Goal: Transaction & Acquisition: Purchase product/service

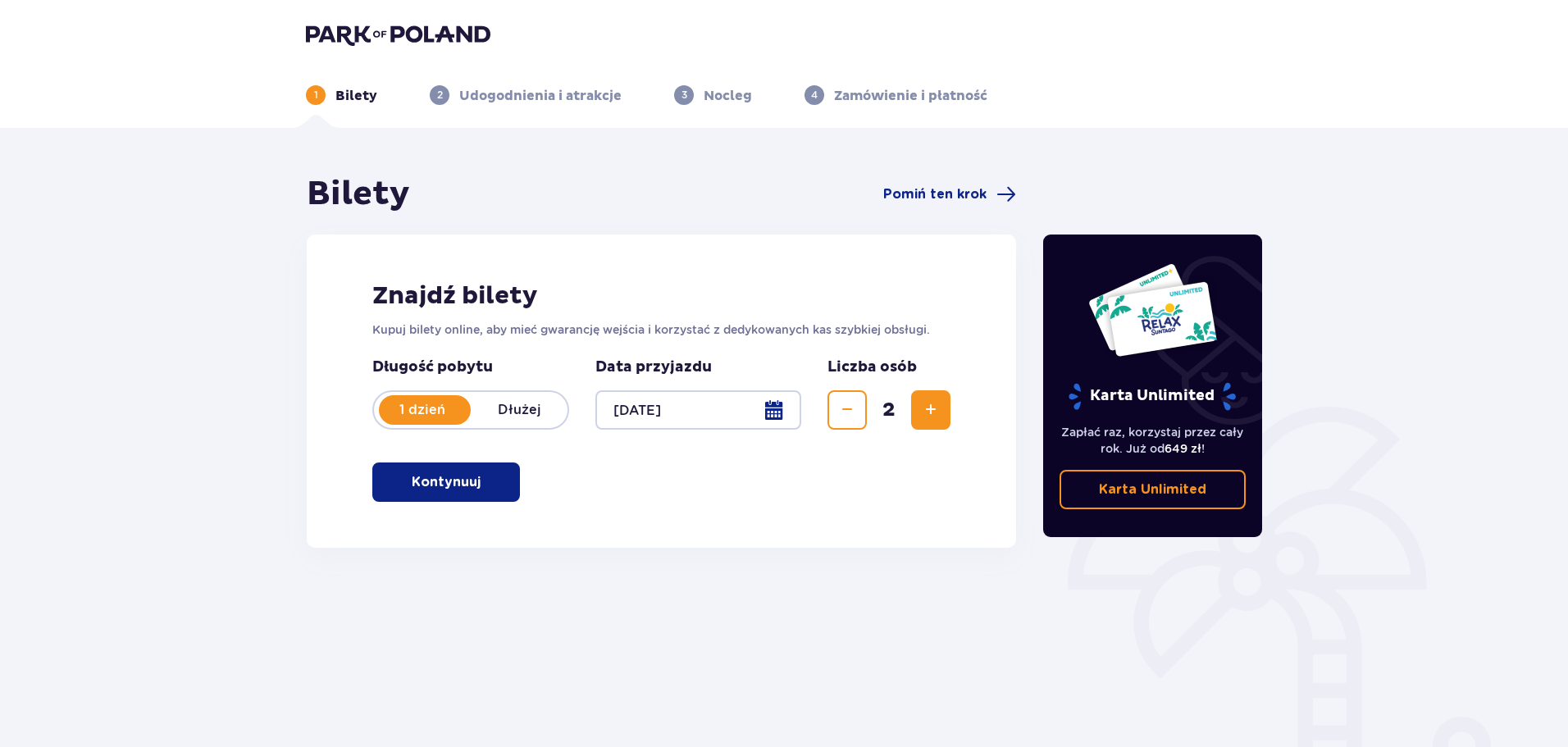
click at [485, 478] on span "button" at bounding box center [483, 482] width 20 height 20
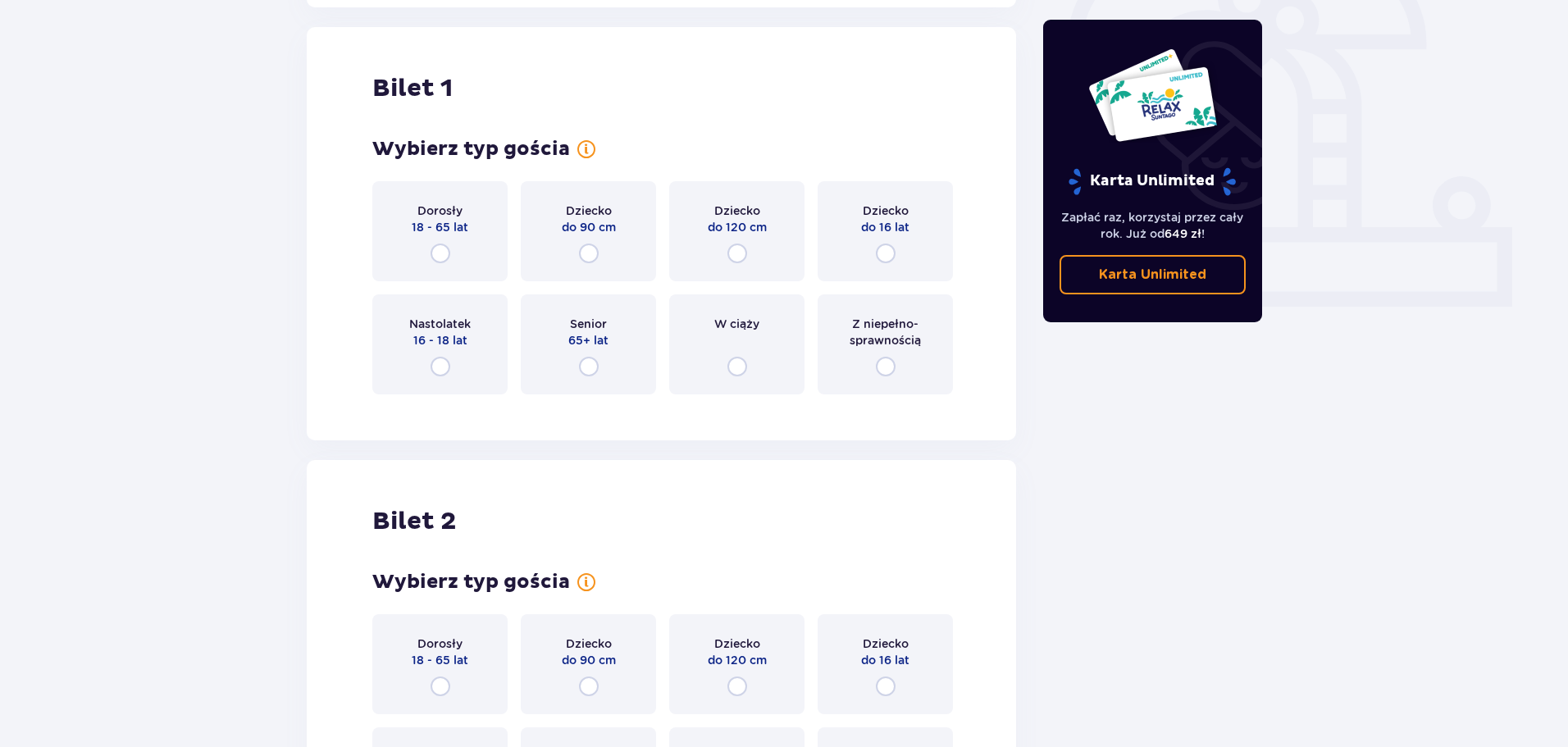
scroll to position [547, 0]
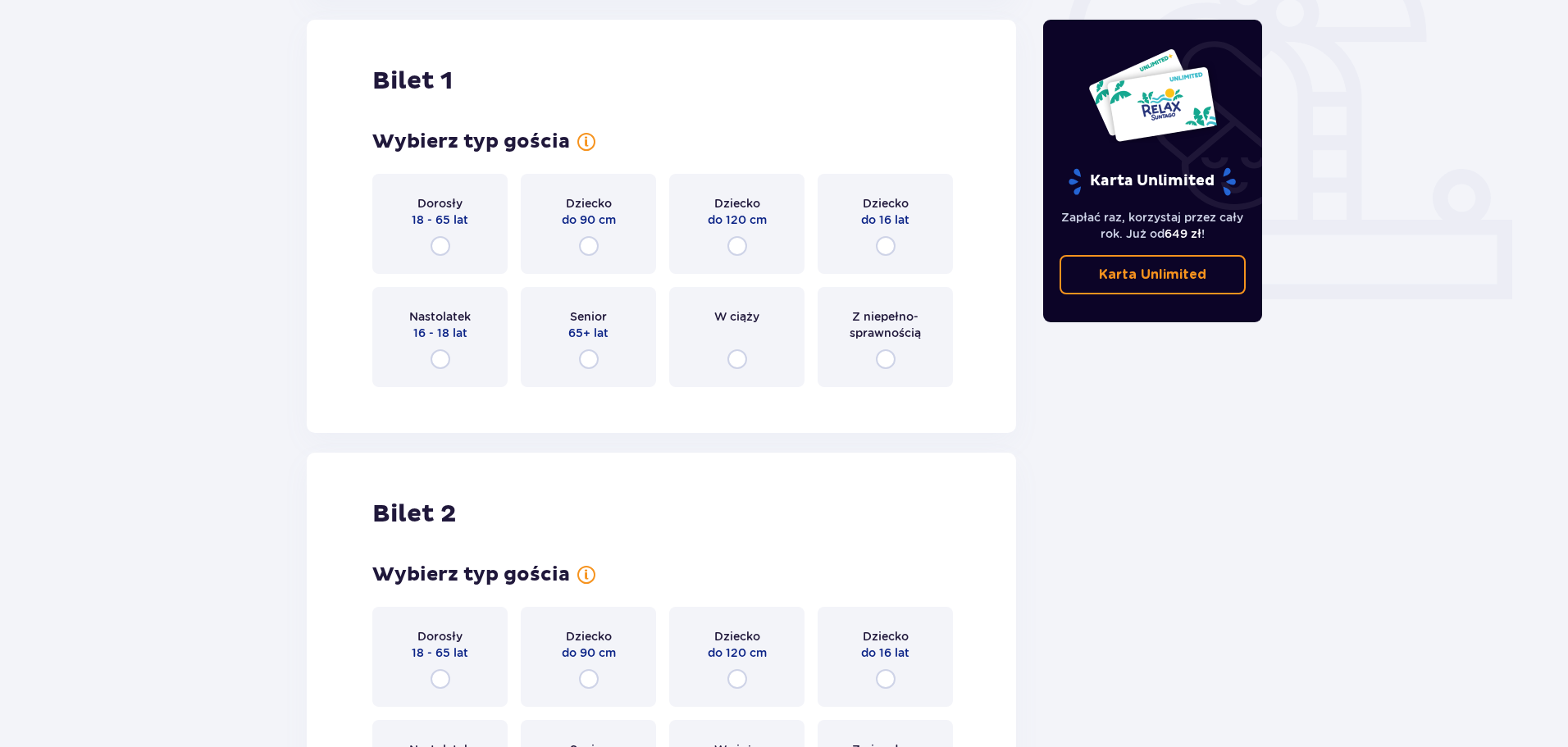
click at [431, 235] on div "Dorosły 18 - 65 lat" at bounding box center [439, 223] width 136 height 100
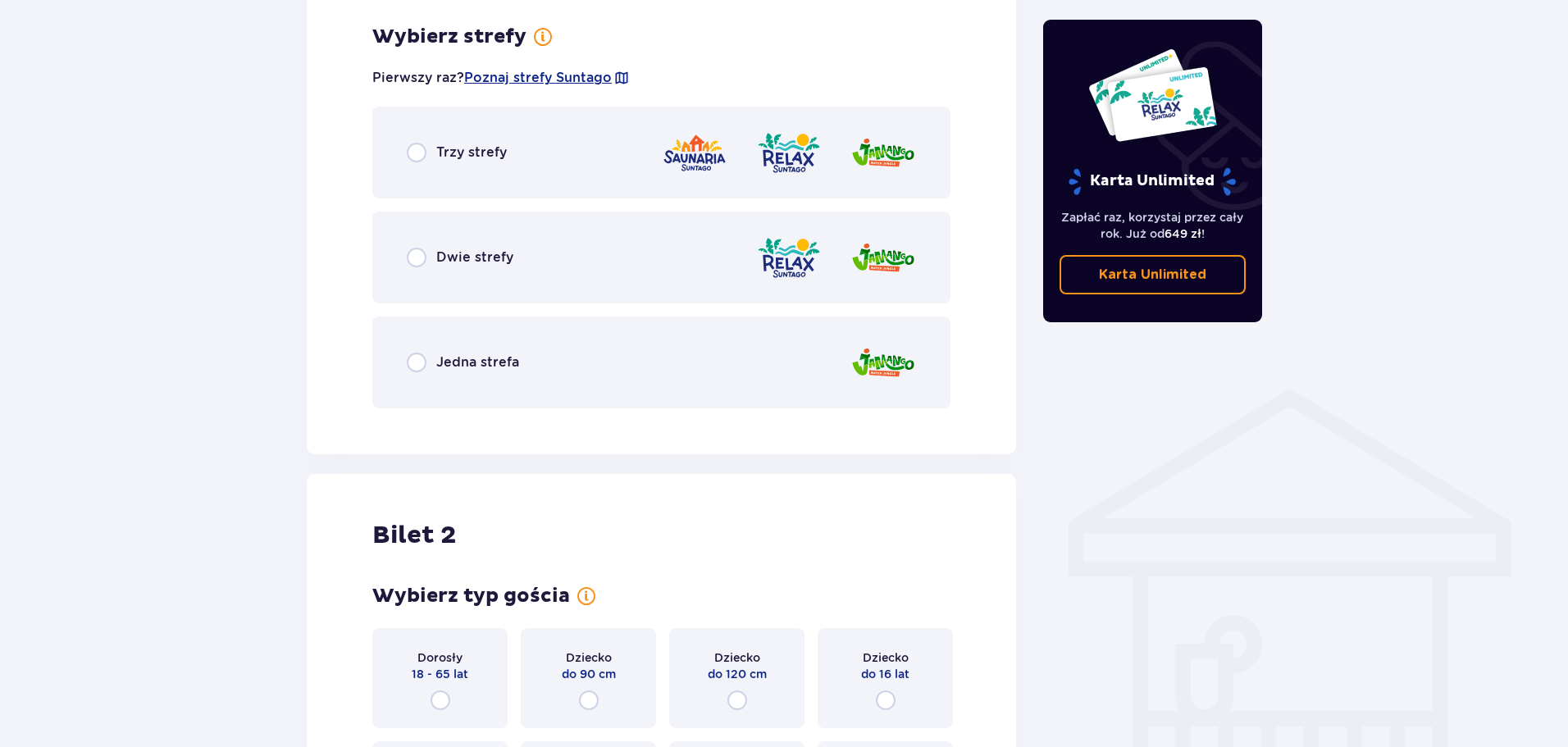
scroll to position [947, 0]
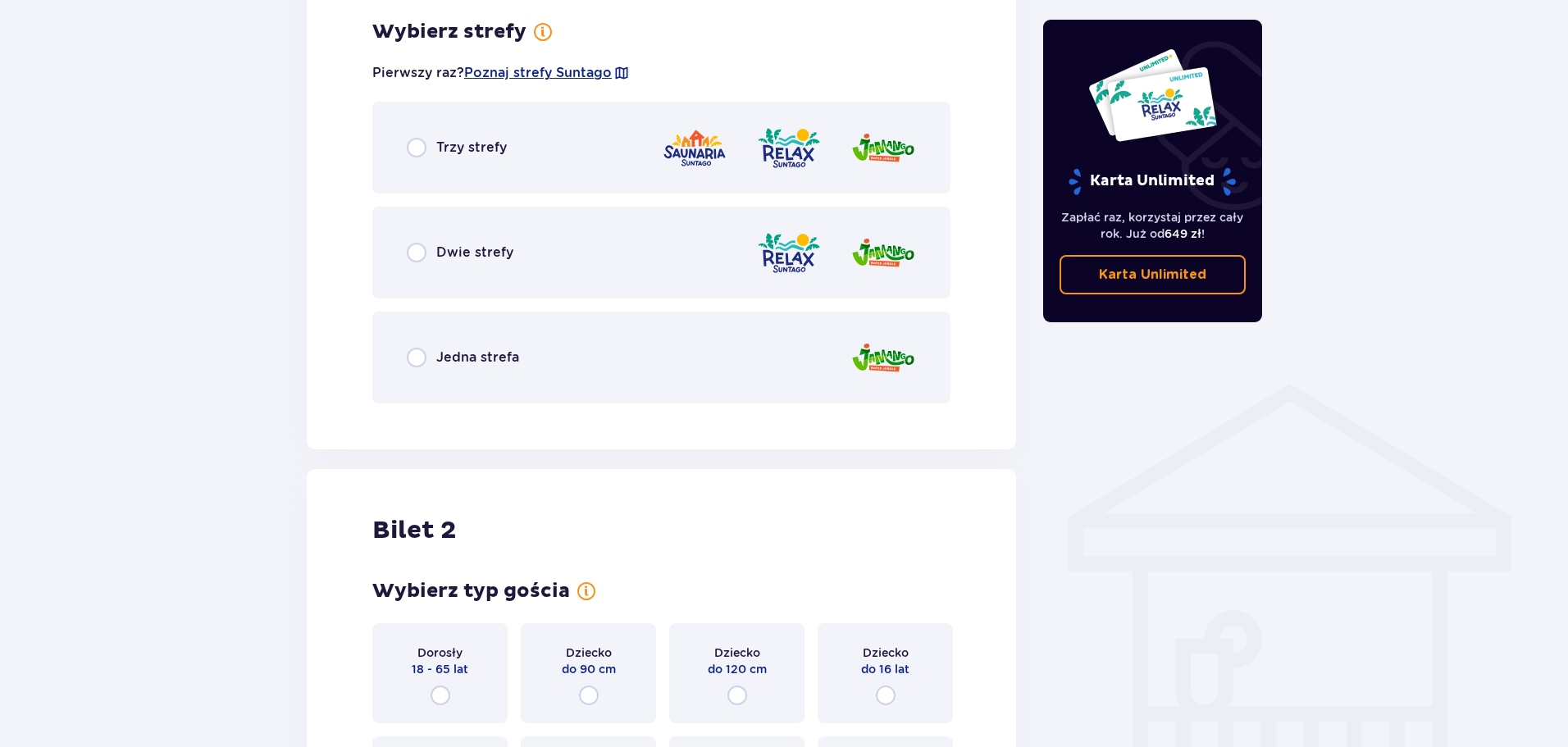
click at [422, 162] on div "Trzy strefy" at bounding box center [661, 148] width 578 height 92
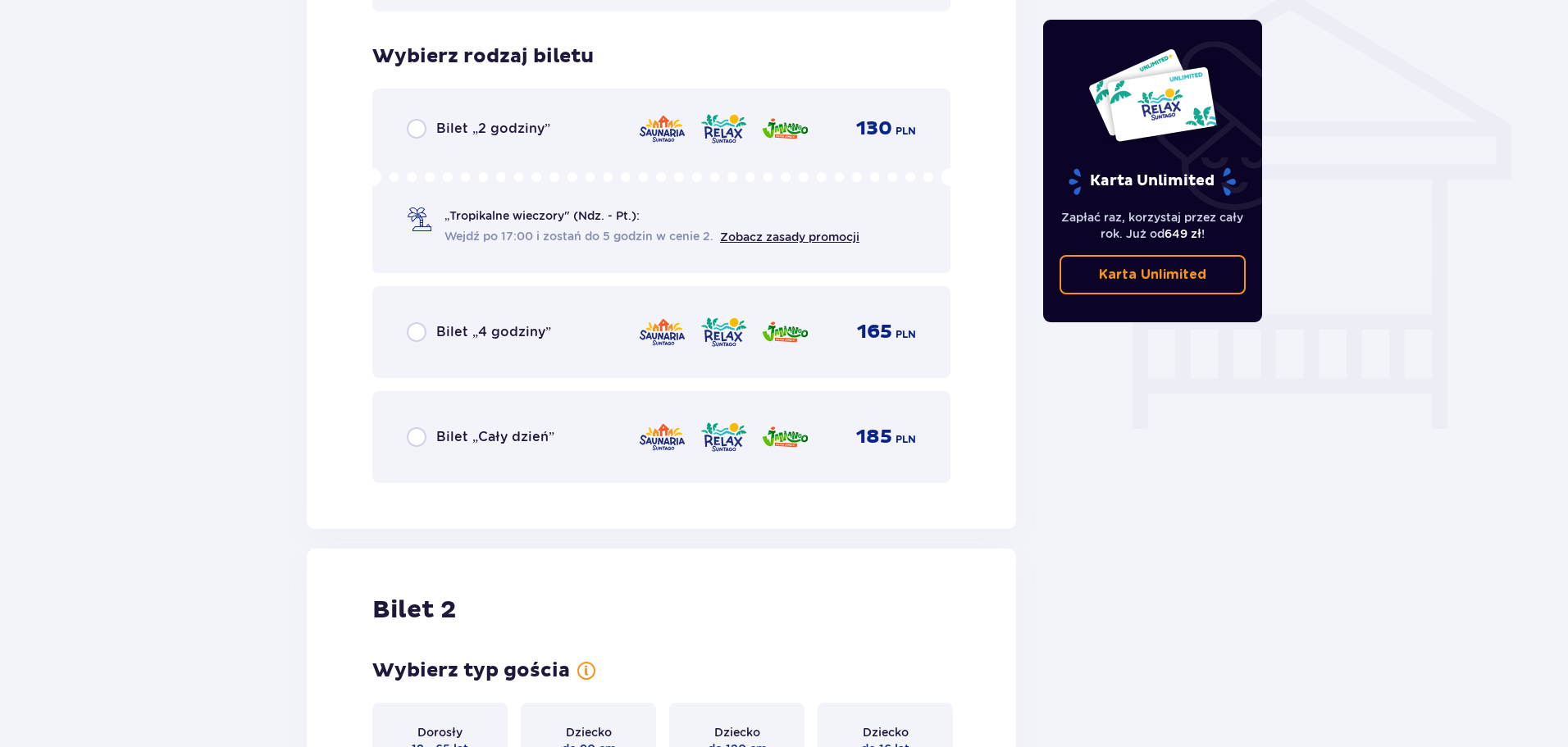
scroll to position [1364, 0]
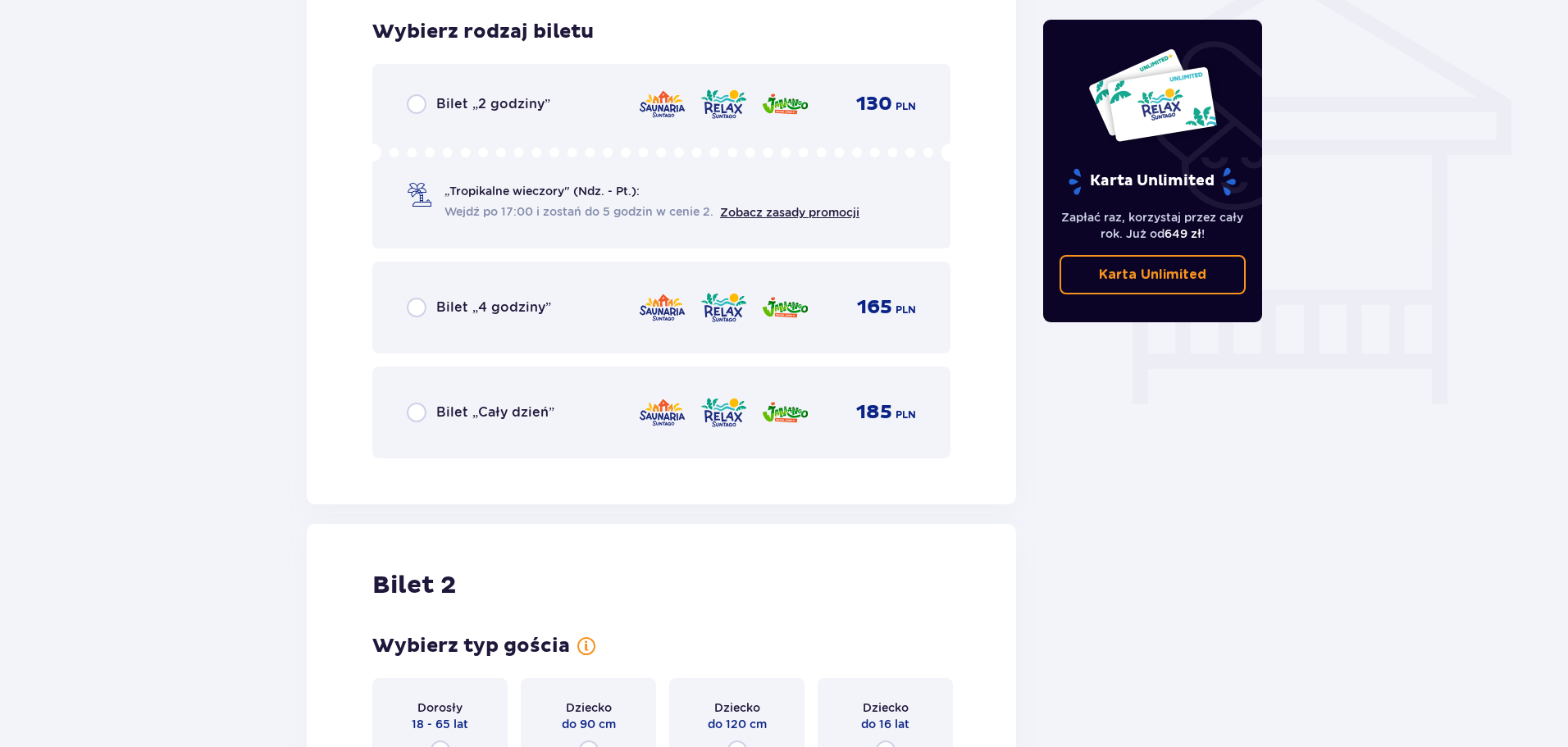
click at [451, 416] on span "Bilet „Cały dzień”" at bounding box center [495, 412] width 118 height 18
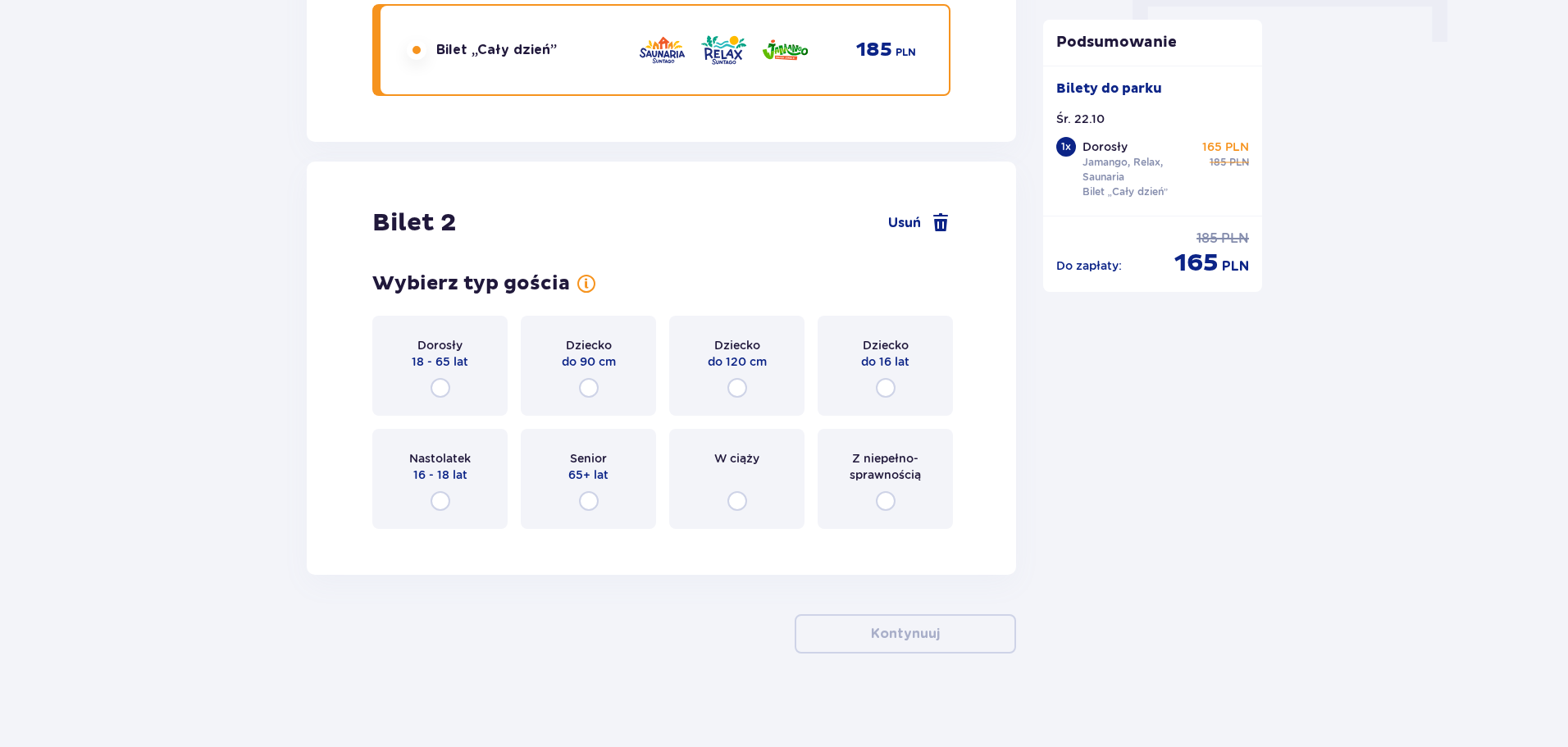
scroll to position [1731, 0]
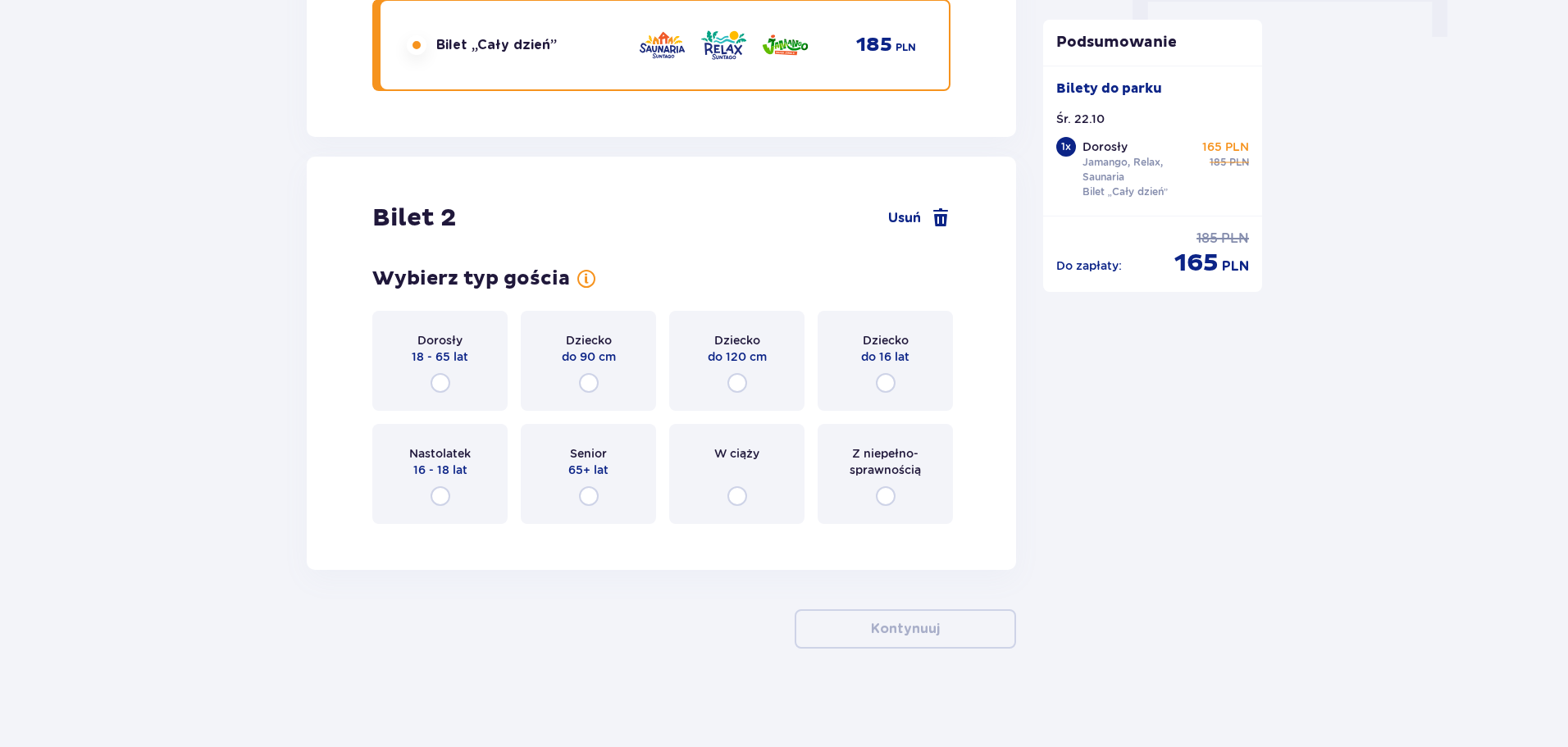
click at [440, 387] on input "radio" at bounding box center [440, 382] width 20 height 20
radio input "true"
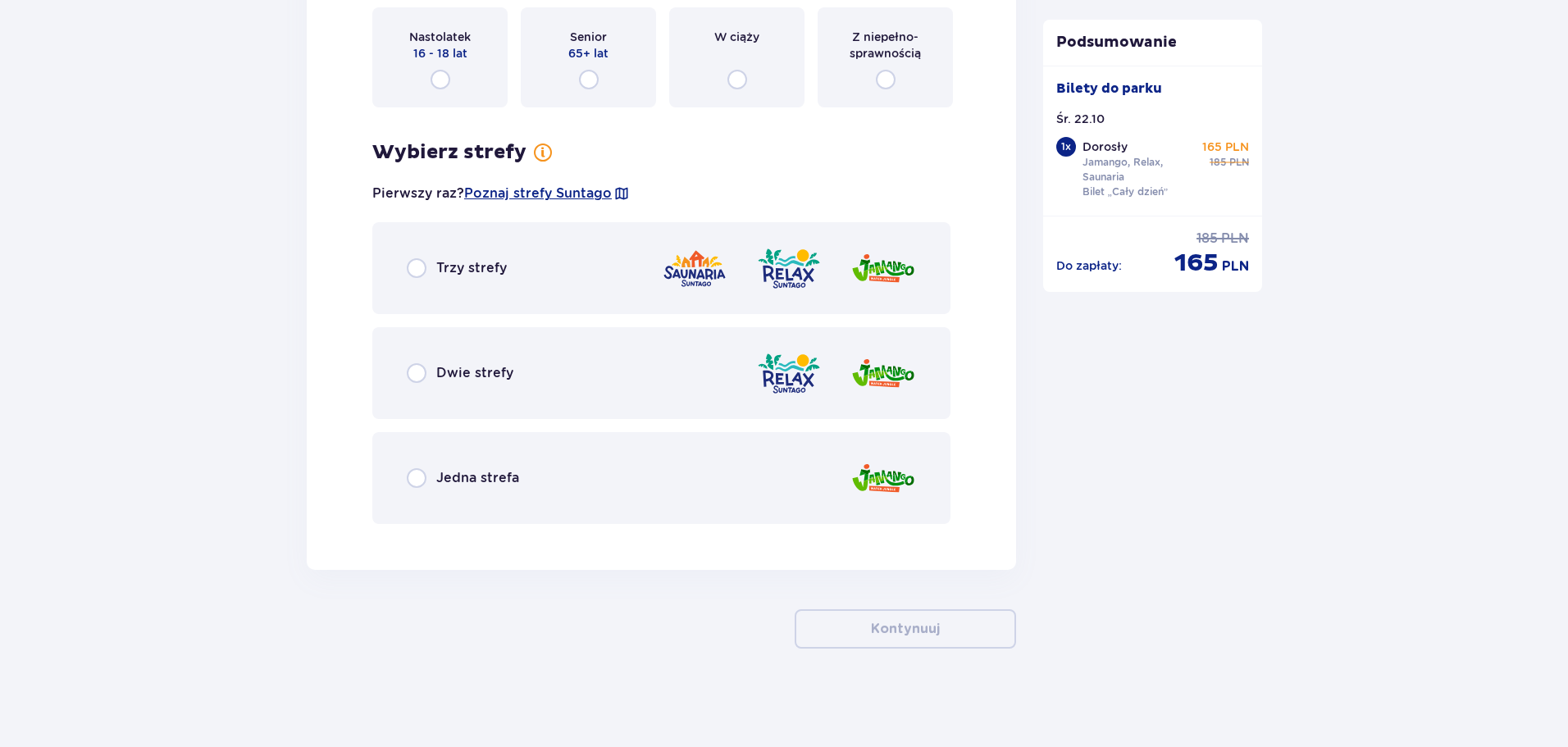
click at [462, 274] on span "Trzy strefy" at bounding box center [471, 268] width 71 height 18
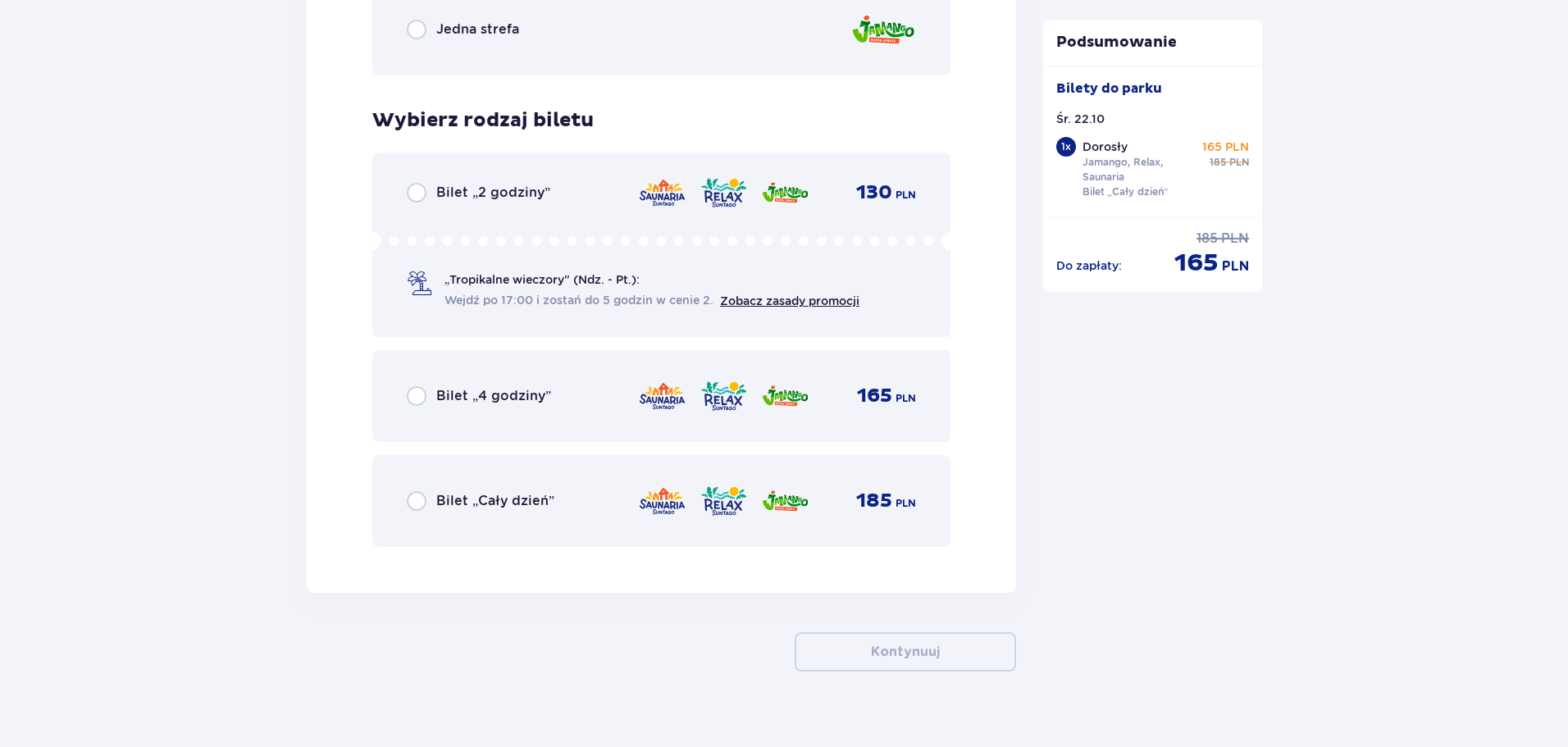
scroll to position [2619, 0]
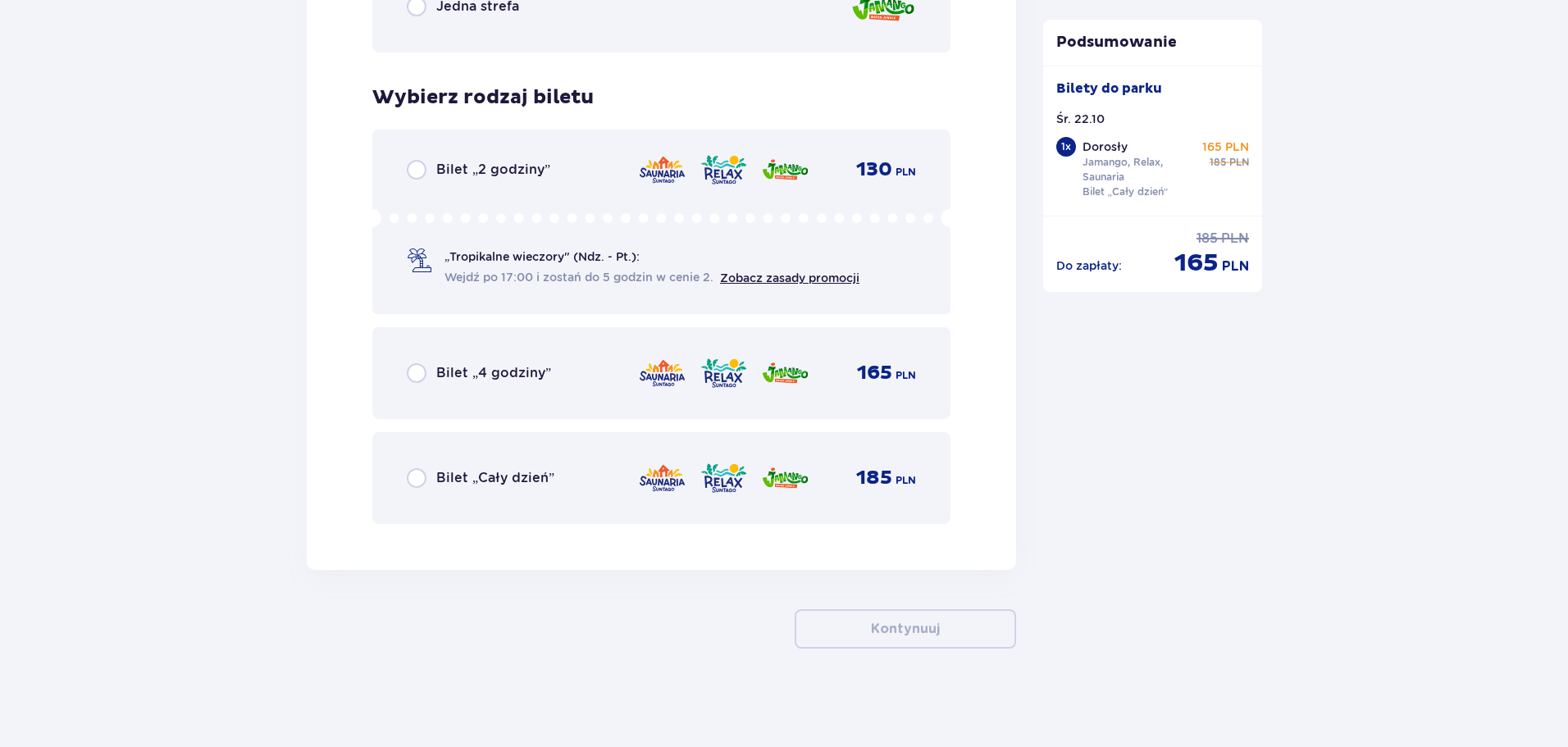
click at [414, 473] on input "radio" at bounding box center [416, 478] width 20 height 20
radio input "true"
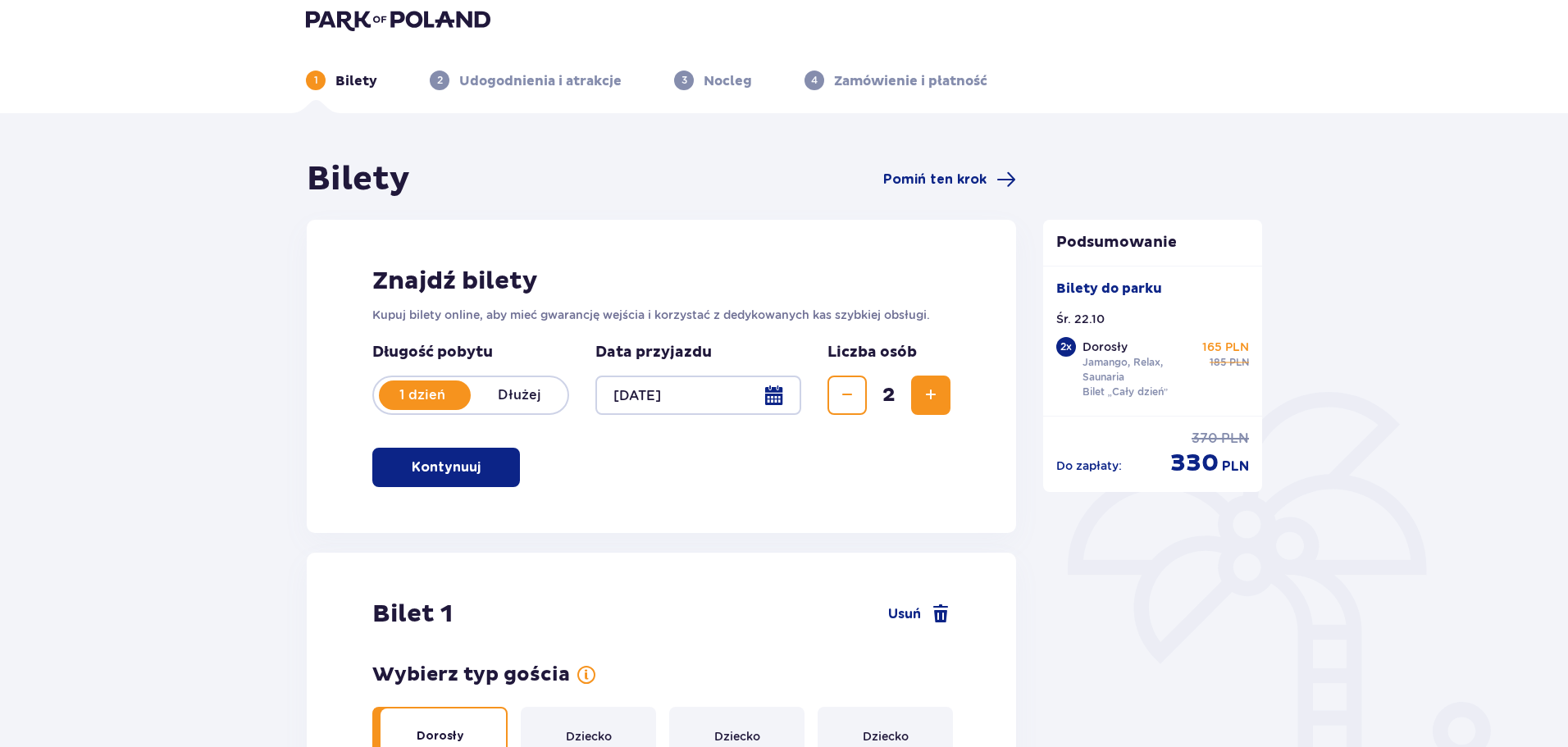
scroll to position [0, 0]
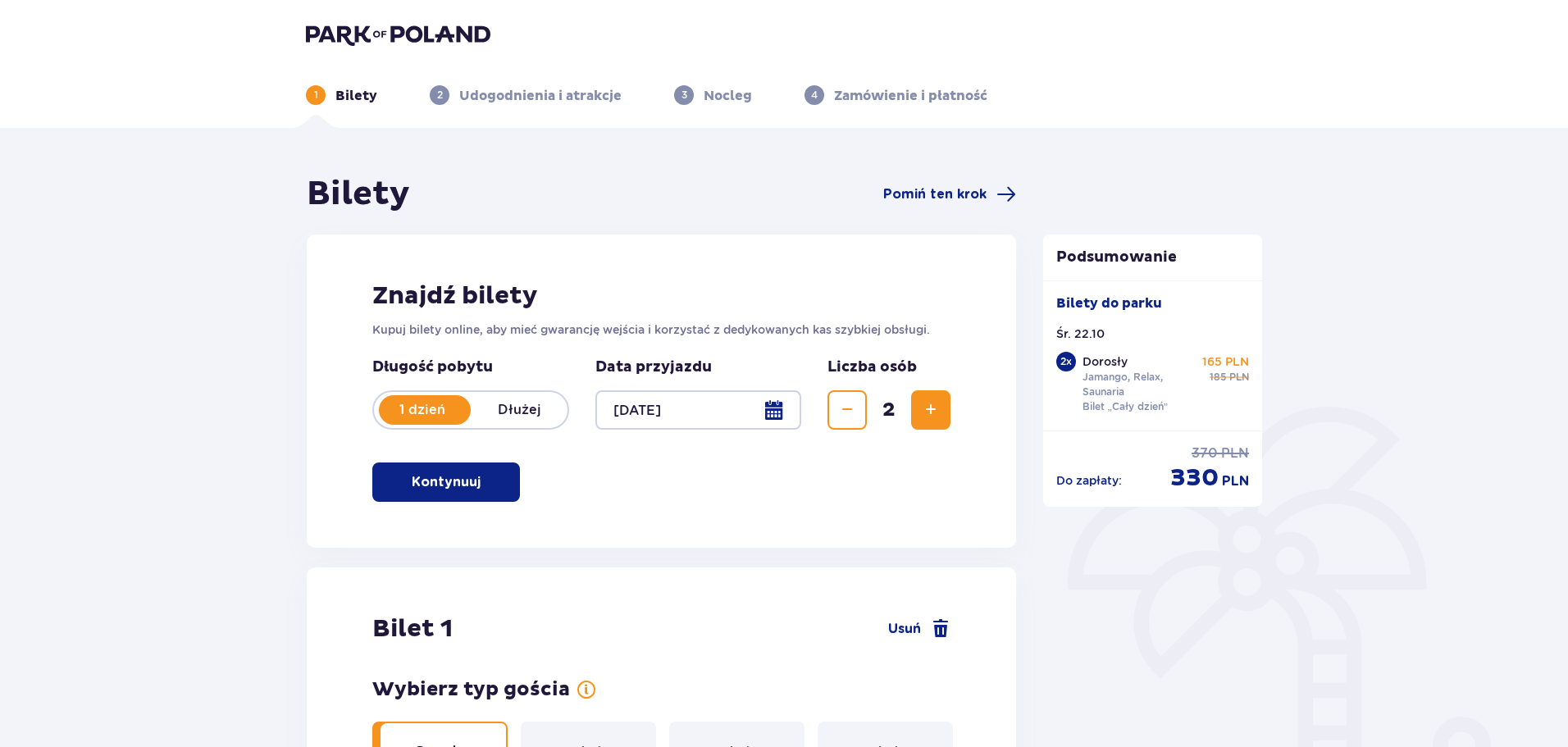
click at [486, 488] on span "button" at bounding box center [483, 482] width 20 height 20
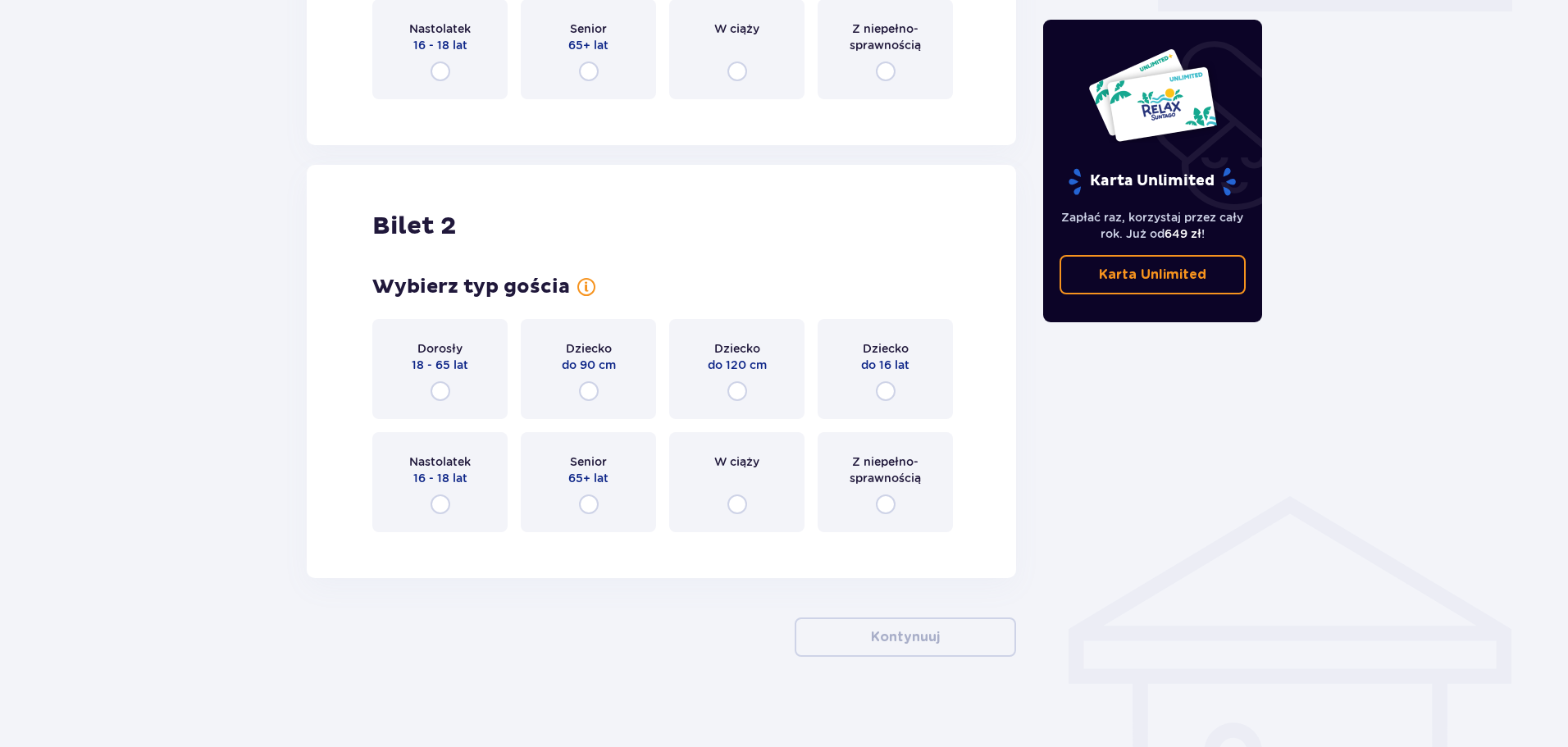
scroll to position [843, 0]
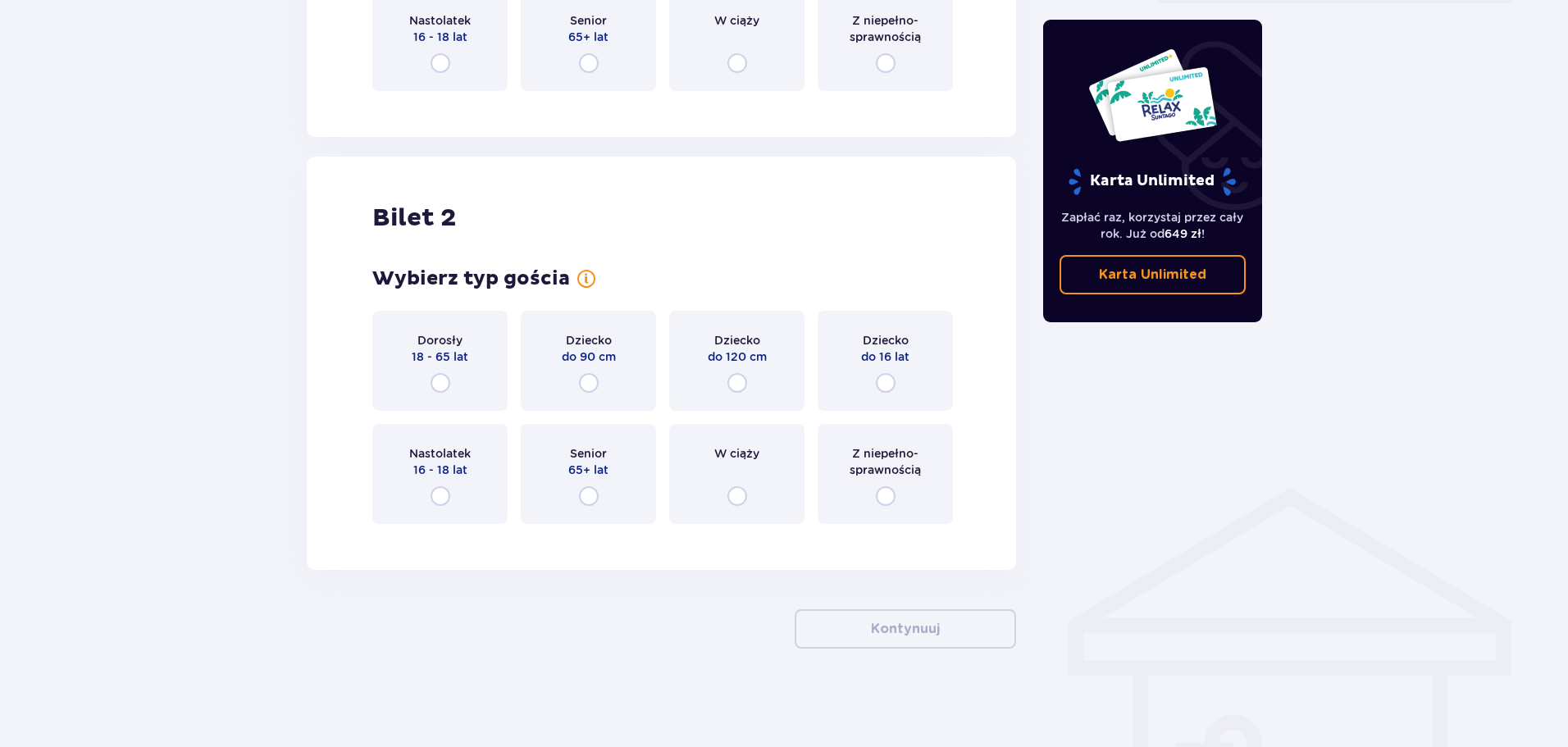
click at [452, 378] on div "Dorosły 18 - 65 lat" at bounding box center [439, 360] width 136 height 100
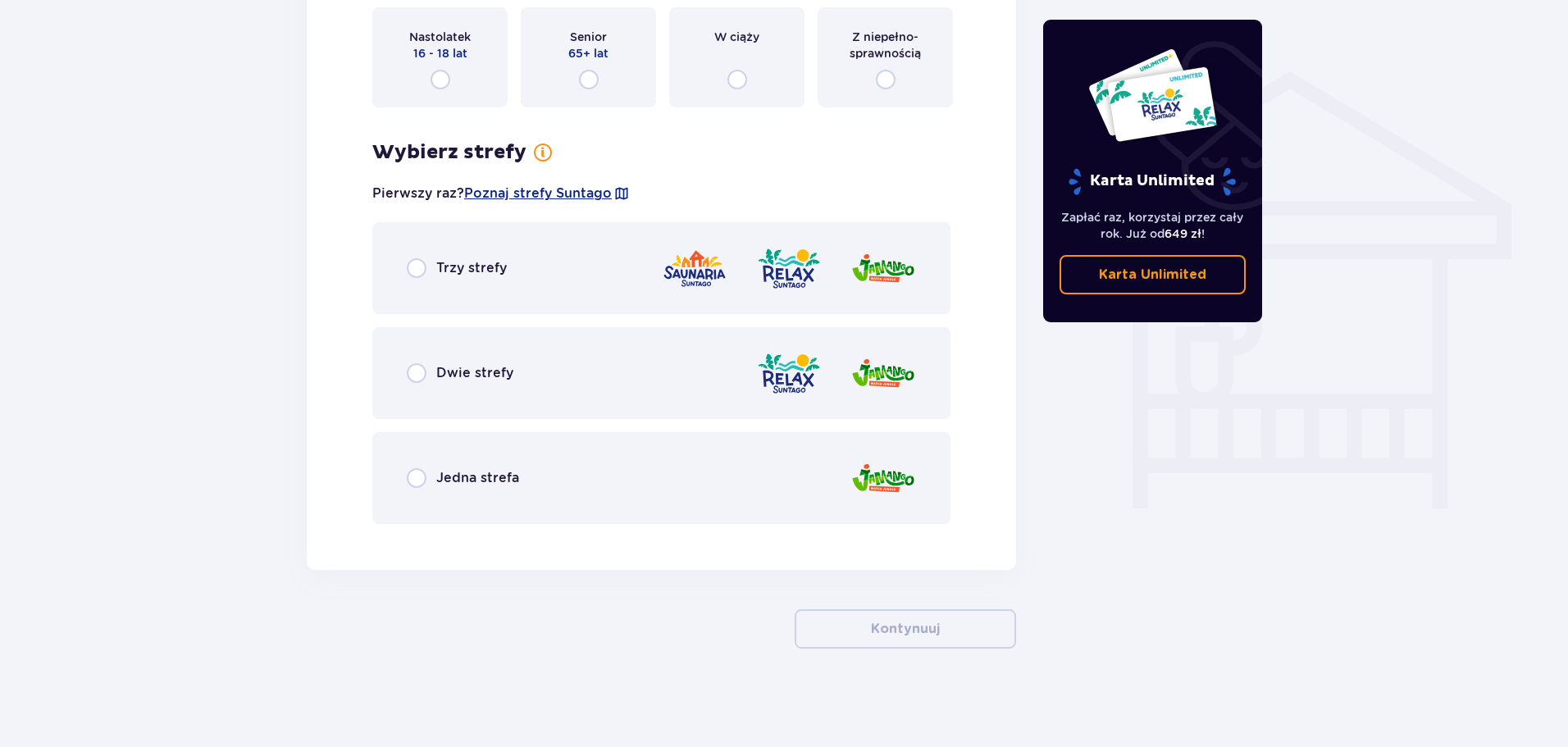
click at [599, 296] on div "Trzy strefy" at bounding box center [661, 268] width 578 height 92
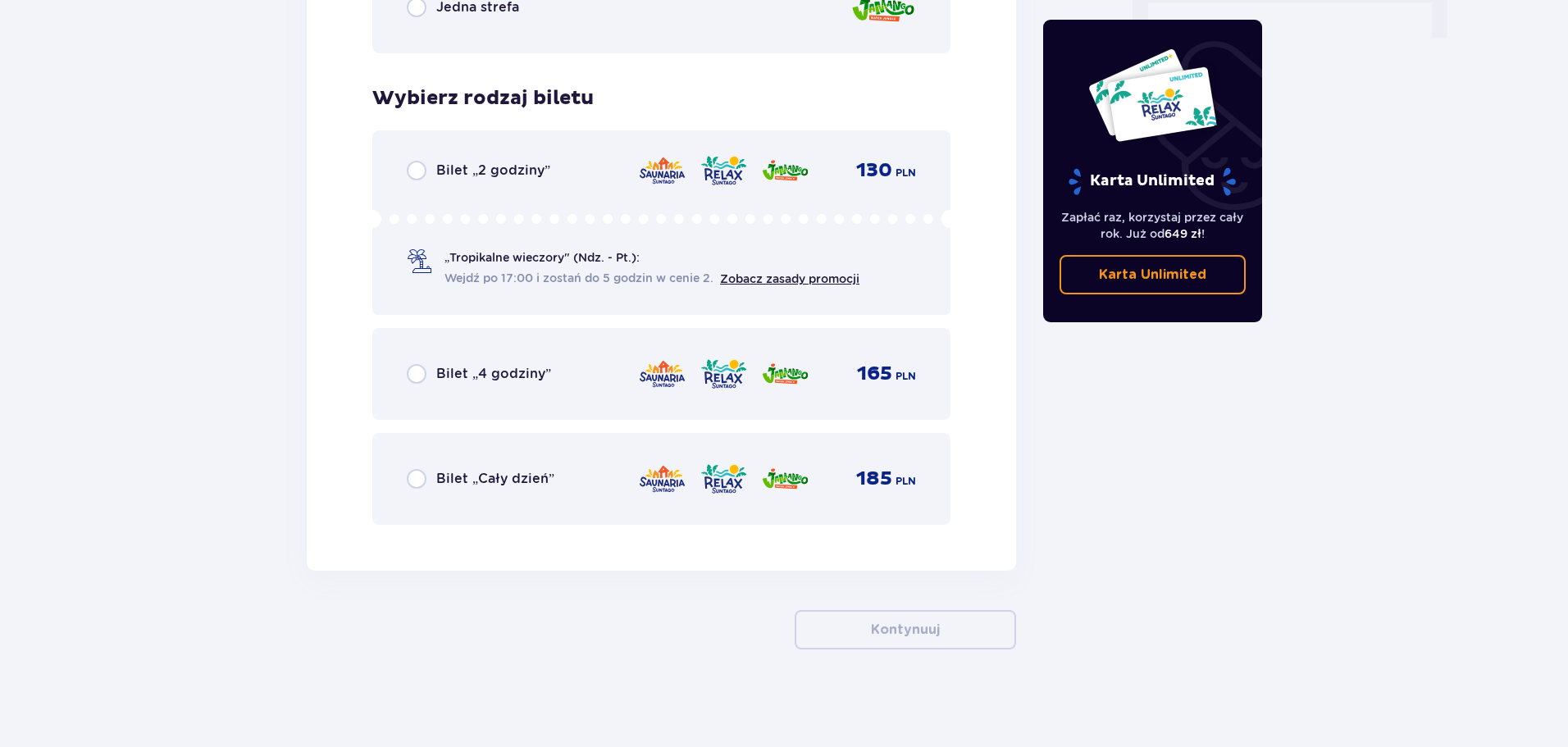
scroll to position [1731, 0]
click at [548, 496] on div "Bilet „Cały dzień” 185 PLN" at bounding box center [661, 478] width 578 height 92
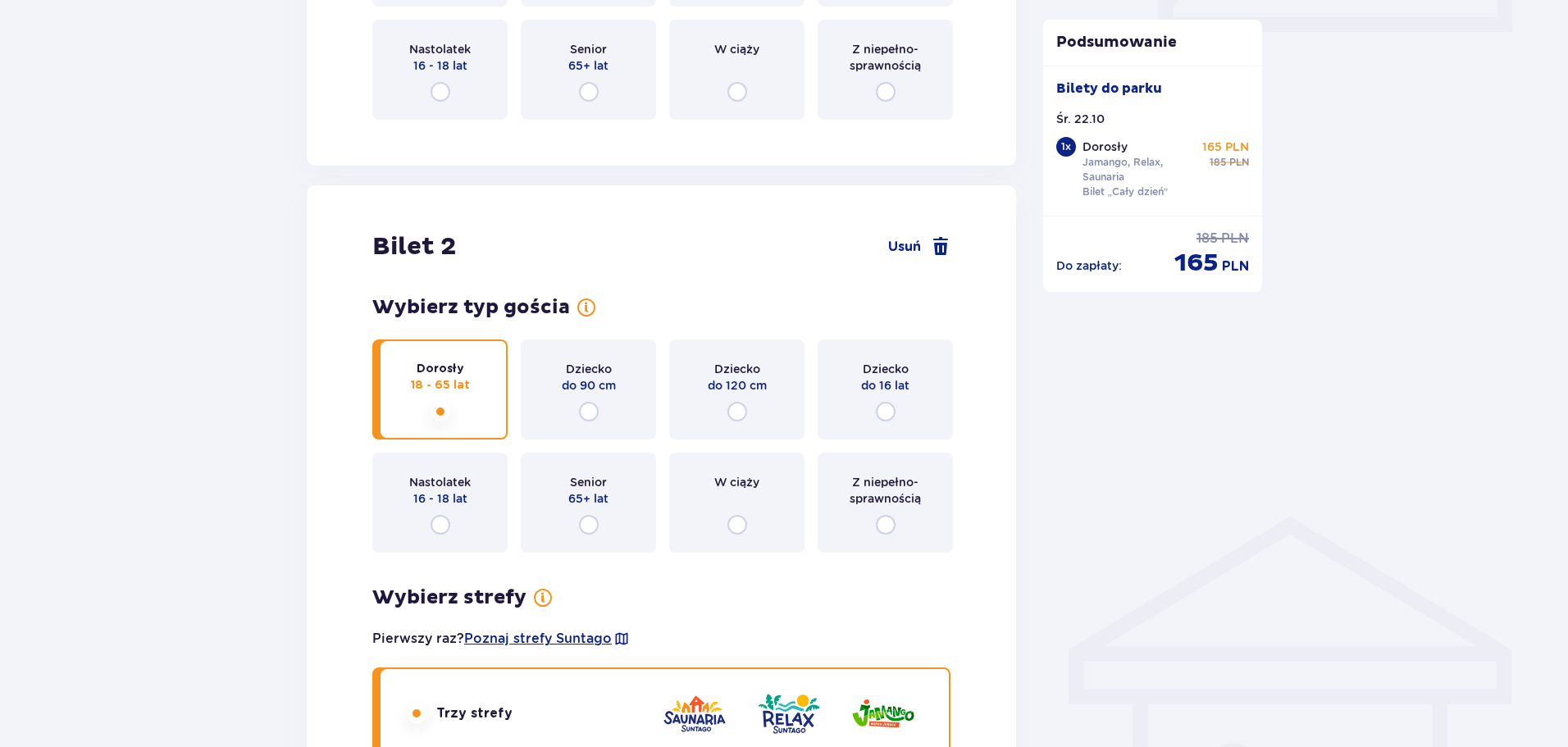
scroll to position [547, 0]
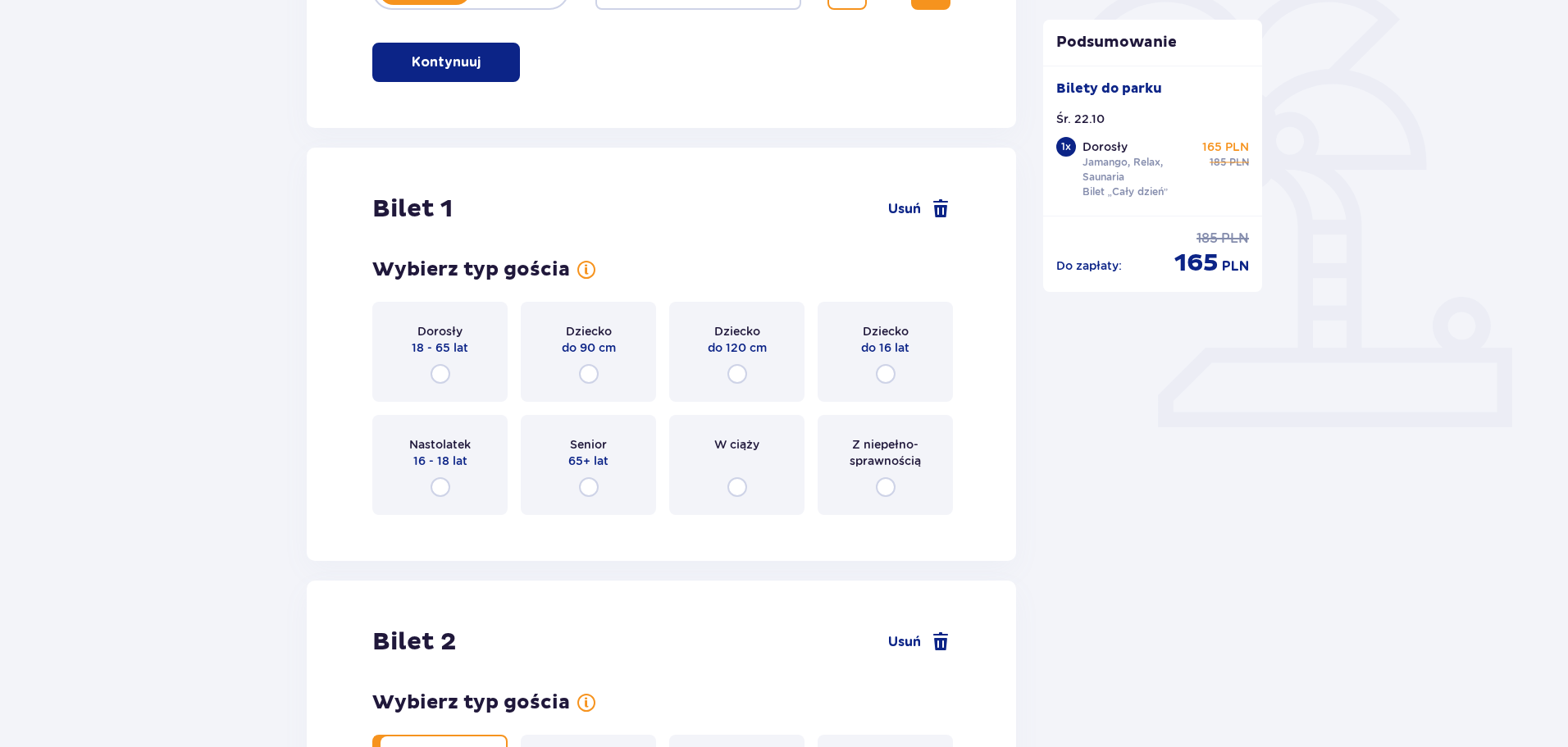
click at [444, 359] on div "Dorosły 18 - 65 lat" at bounding box center [439, 351] width 136 height 100
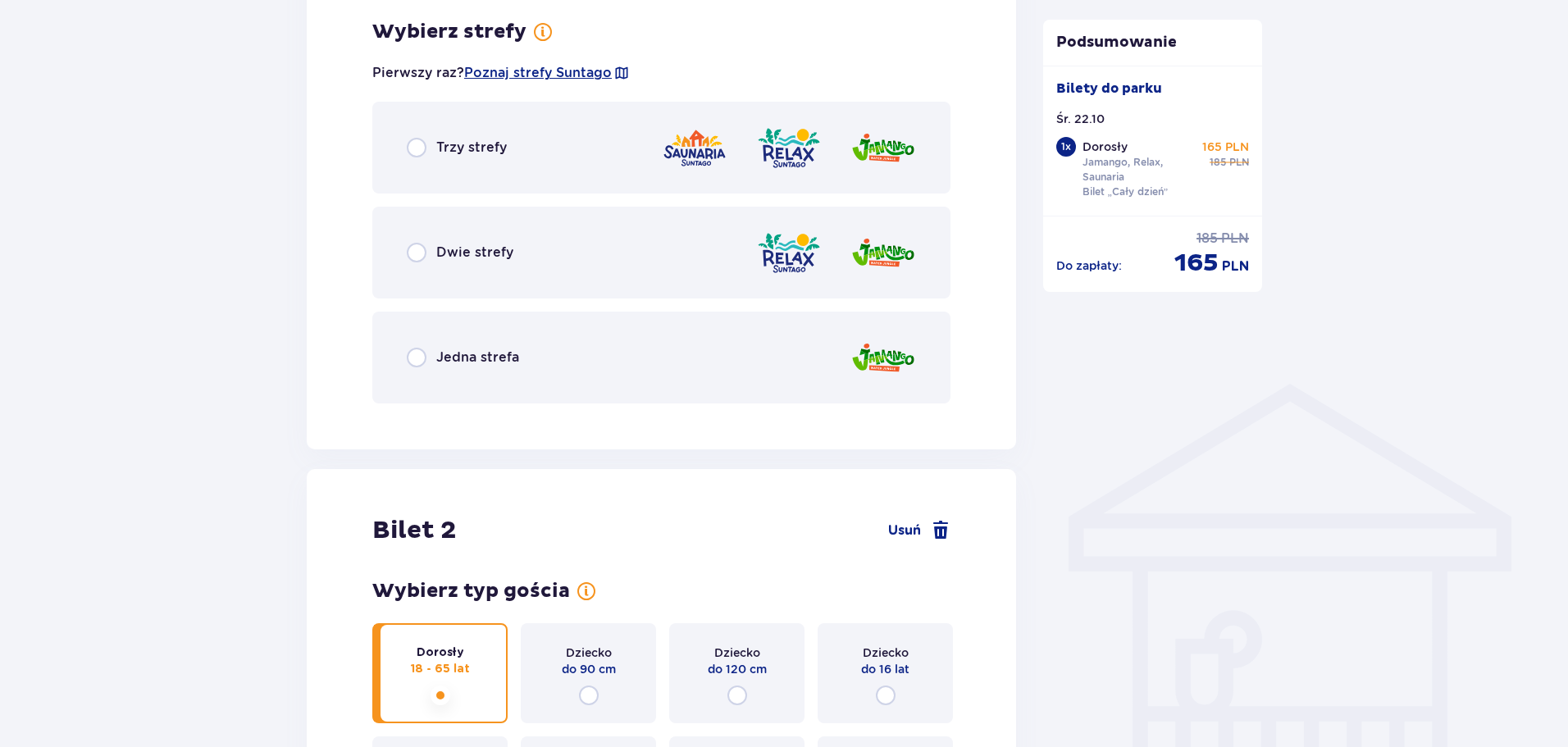
click at [482, 154] on span "Trzy strefy" at bounding box center [471, 147] width 71 height 18
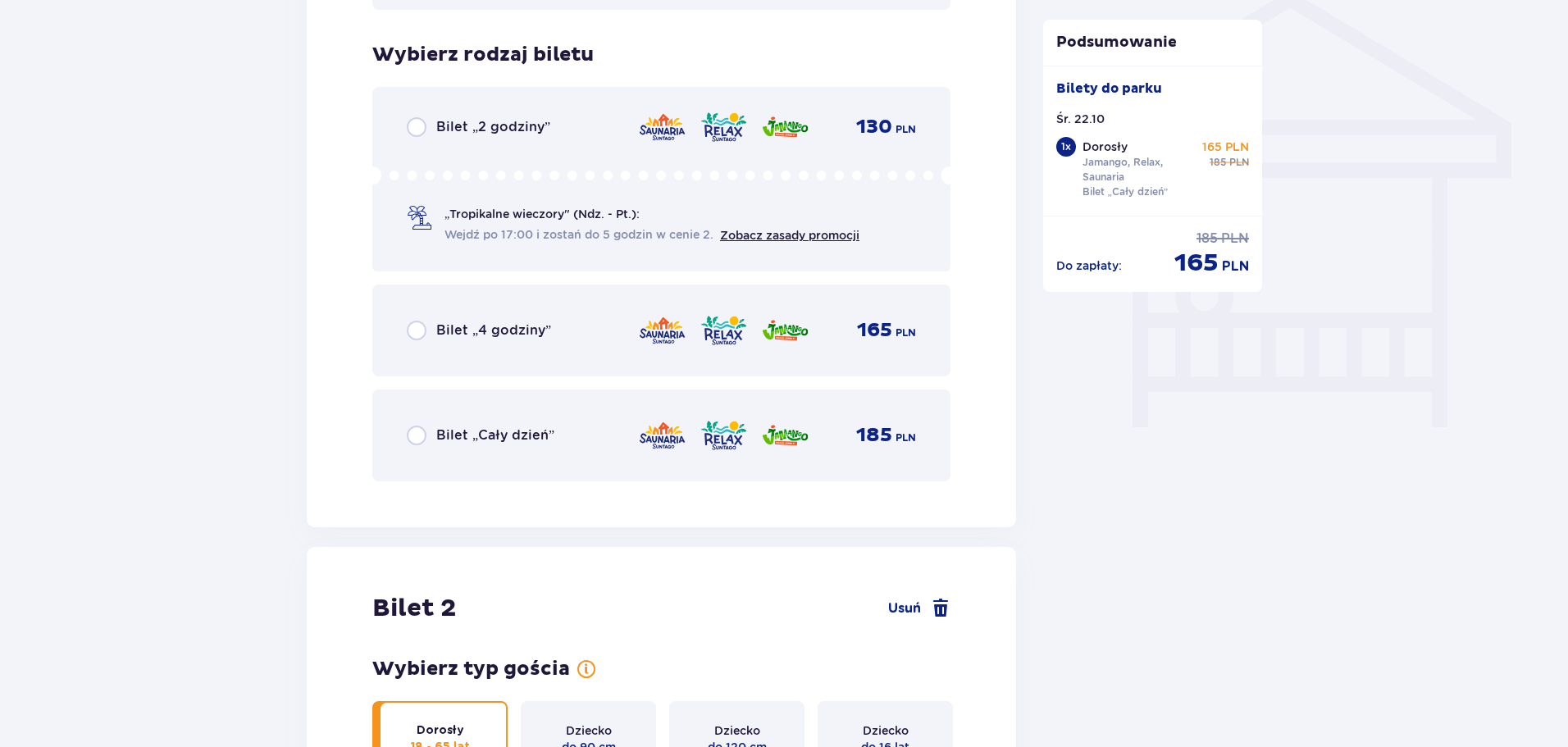
scroll to position [1364, 0]
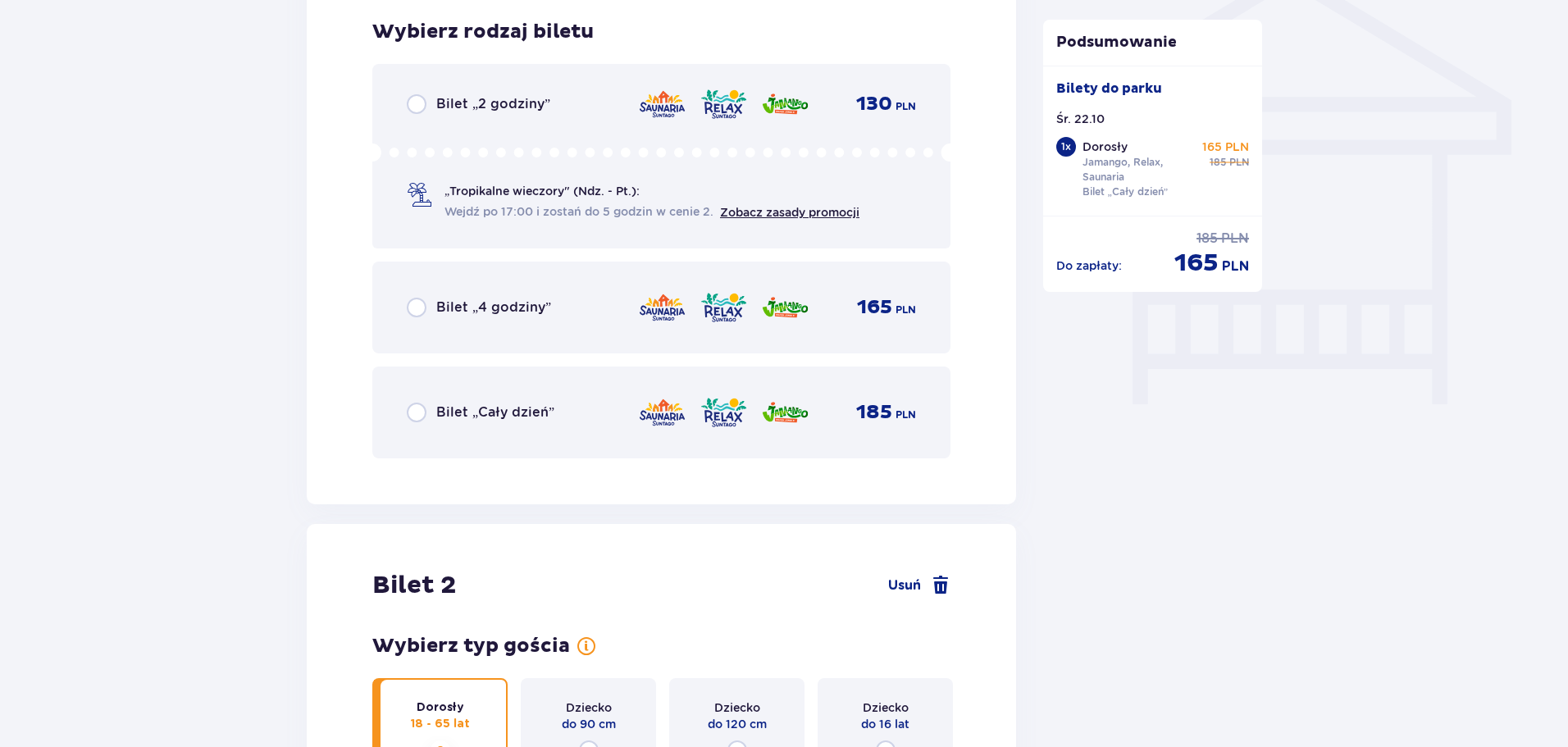
click at [462, 416] on span "Bilet „Cały dzień”" at bounding box center [495, 412] width 118 height 18
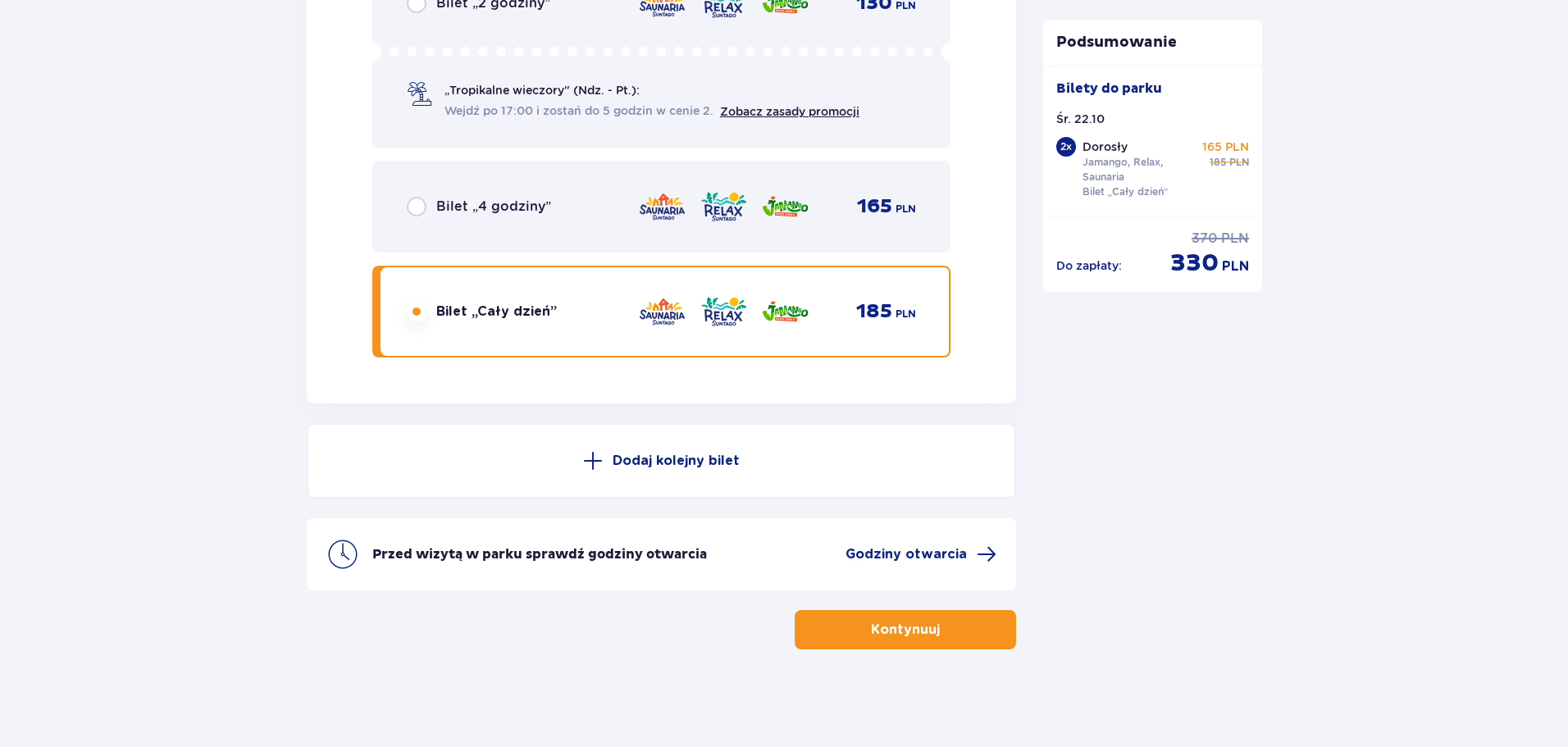
scroll to position [2786, 0]
click at [926, 634] on button "Kontynuuj" at bounding box center [904, 628] width 221 height 39
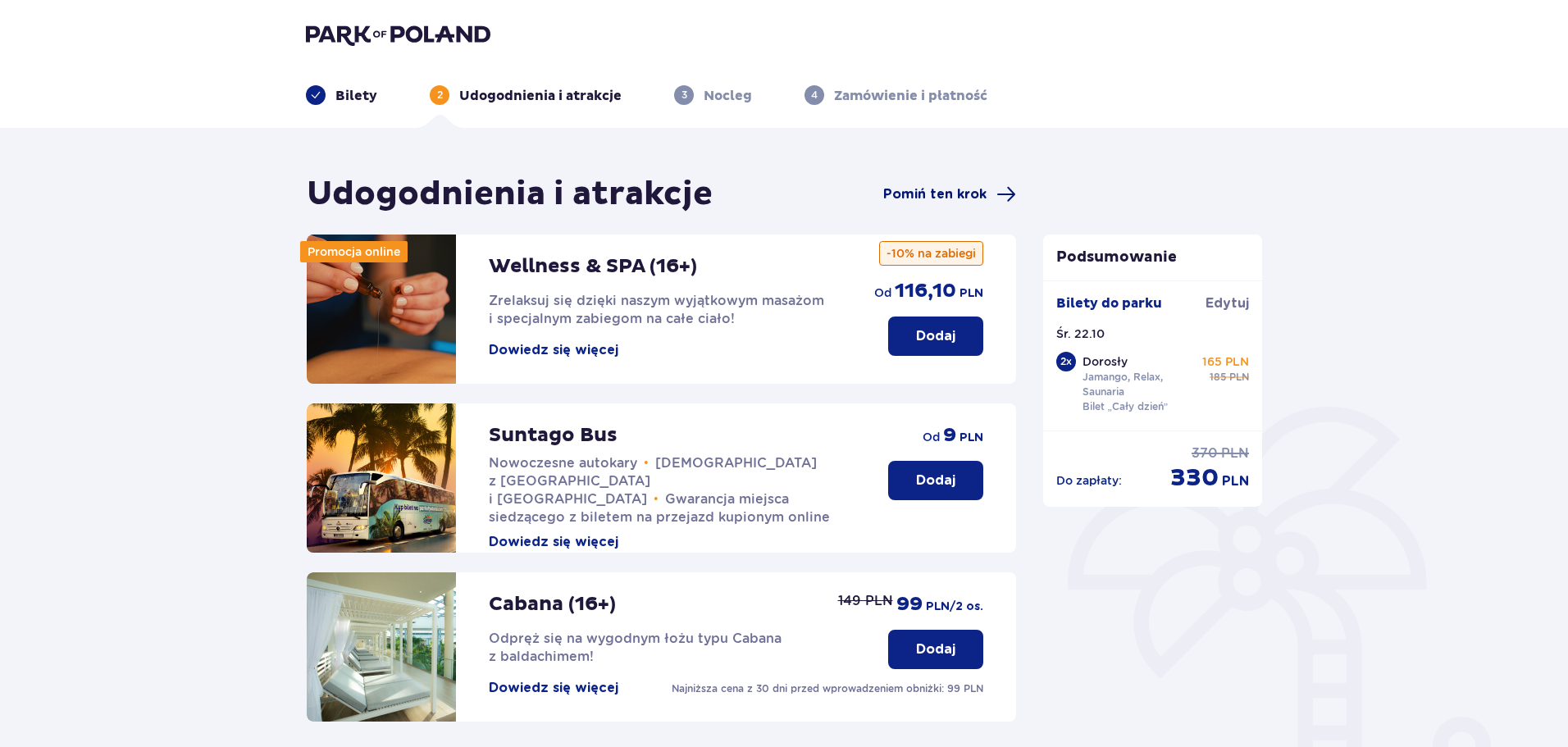
click at [939, 189] on span "Pomiń ten krok" at bounding box center [934, 194] width 103 height 18
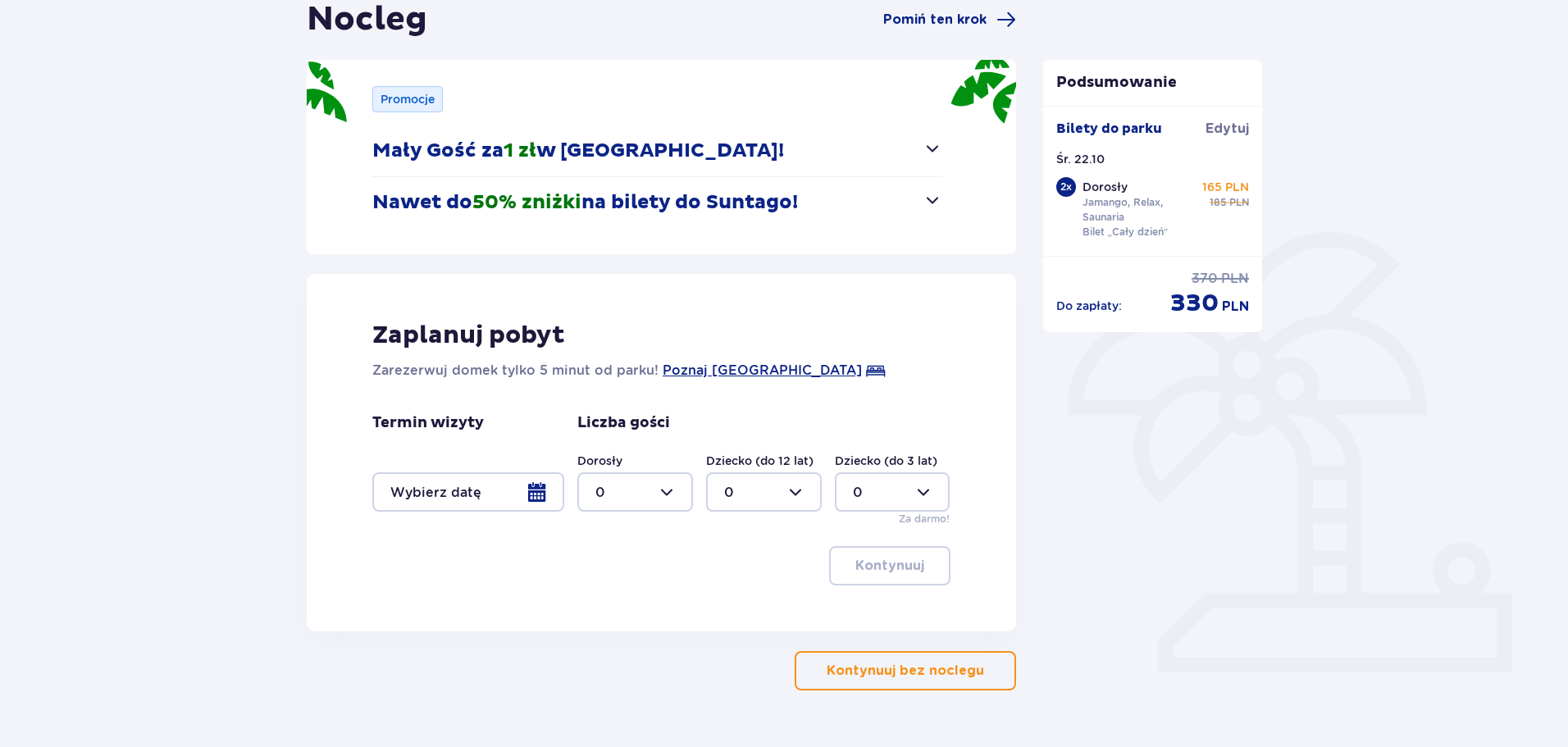
scroll to position [217, 0]
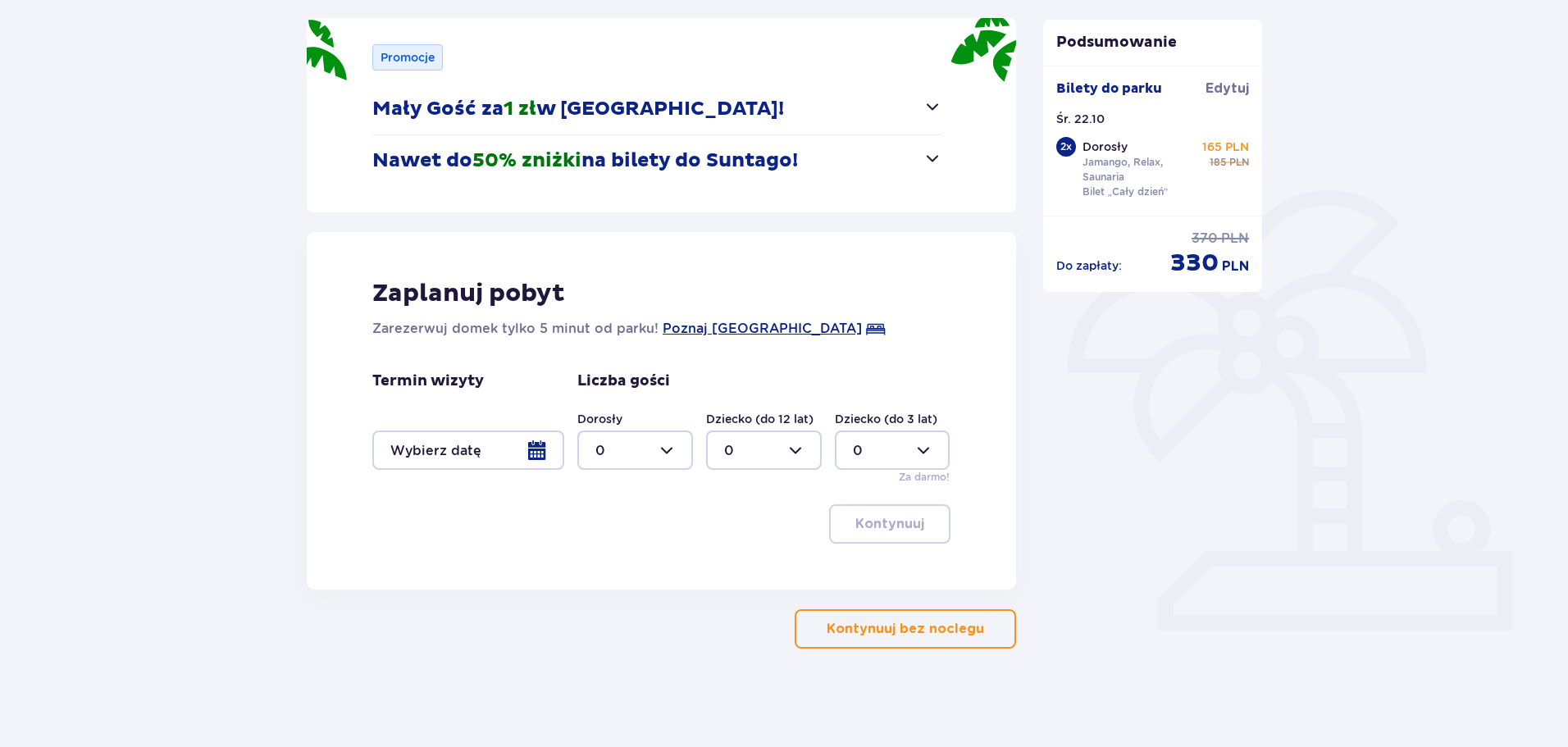
click at [907, 633] on p "Kontynuuj bez noclegu" at bounding box center [905, 628] width 158 height 18
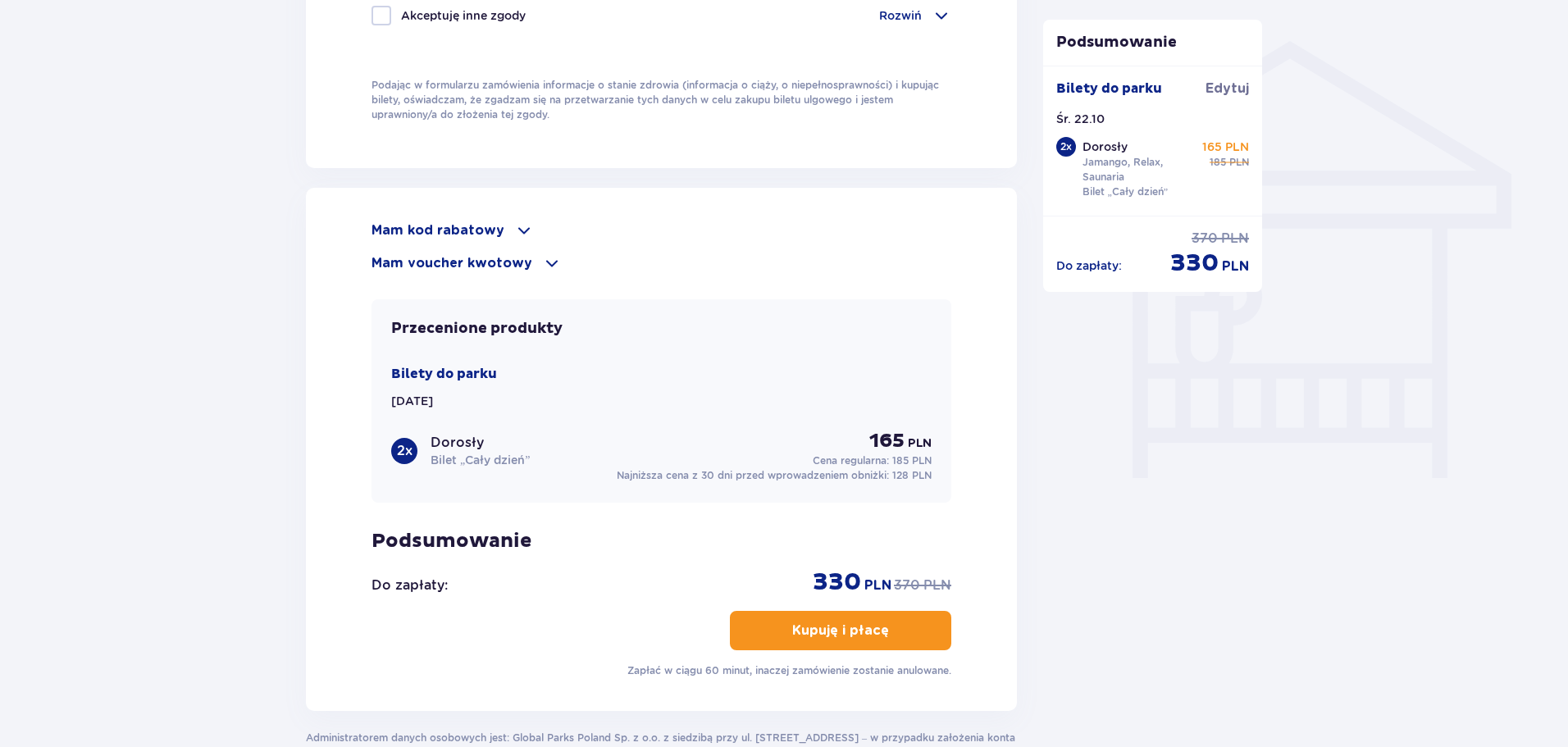
scroll to position [1312, 0]
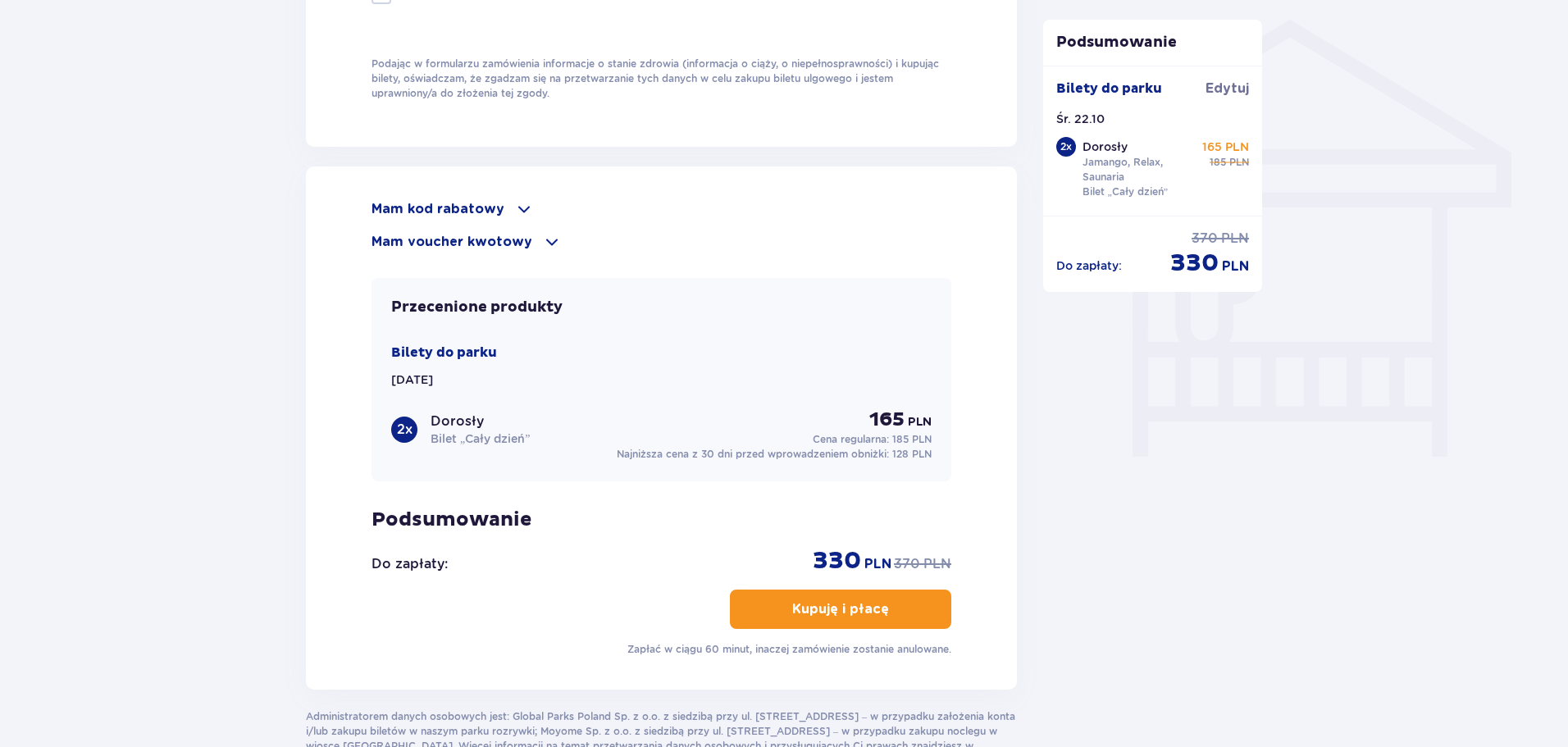
click at [487, 204] on p "Mam kod rabatowy" at bounding box center [438, 208] width 133 height 18
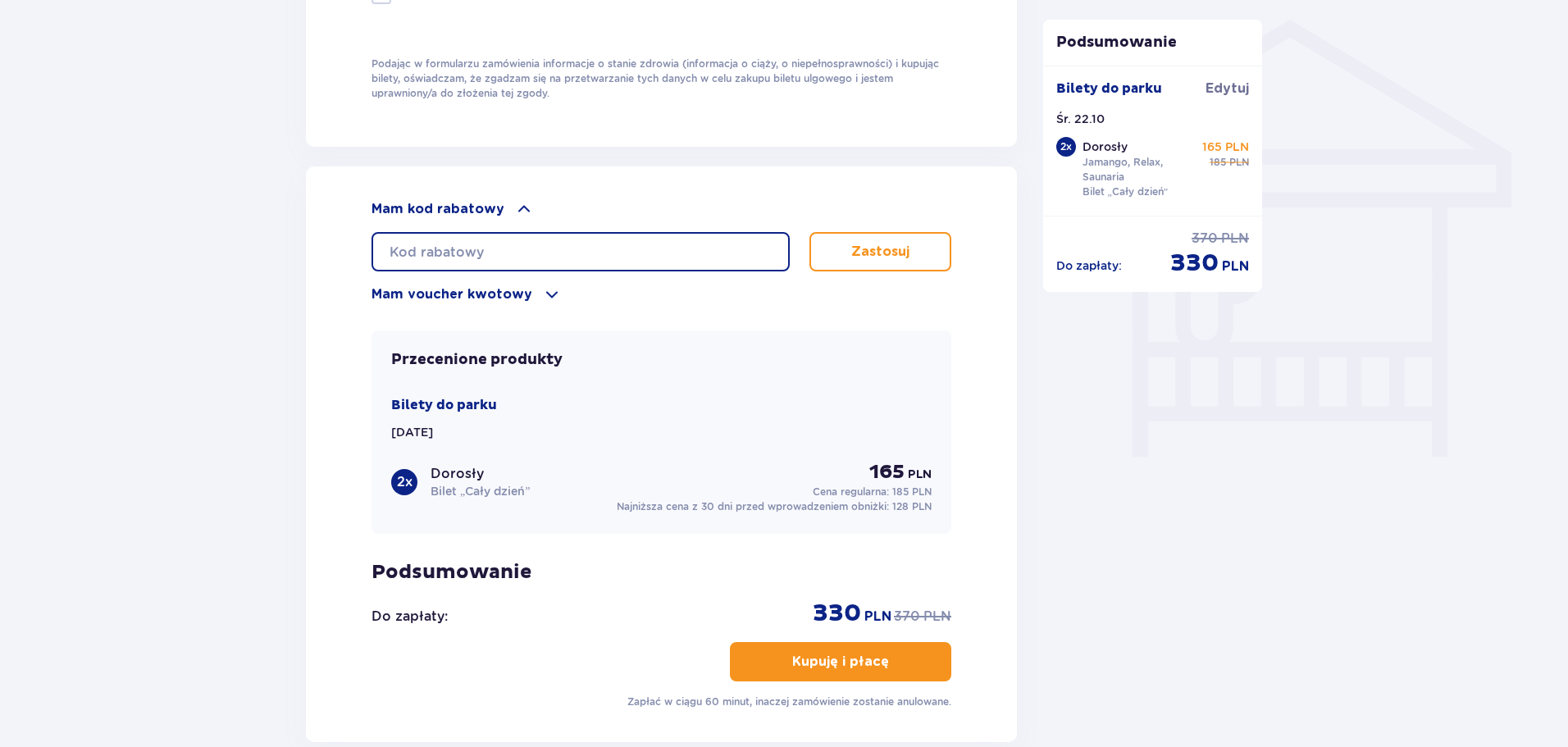
click at [613, 247] on input "text" at bounding box center [580, 252] width 418 height 39
paste input "student30"
type input "student30"
click at [881, 250] on p "Zastosuj" at bounding box center [880, 251] width 58 height 18
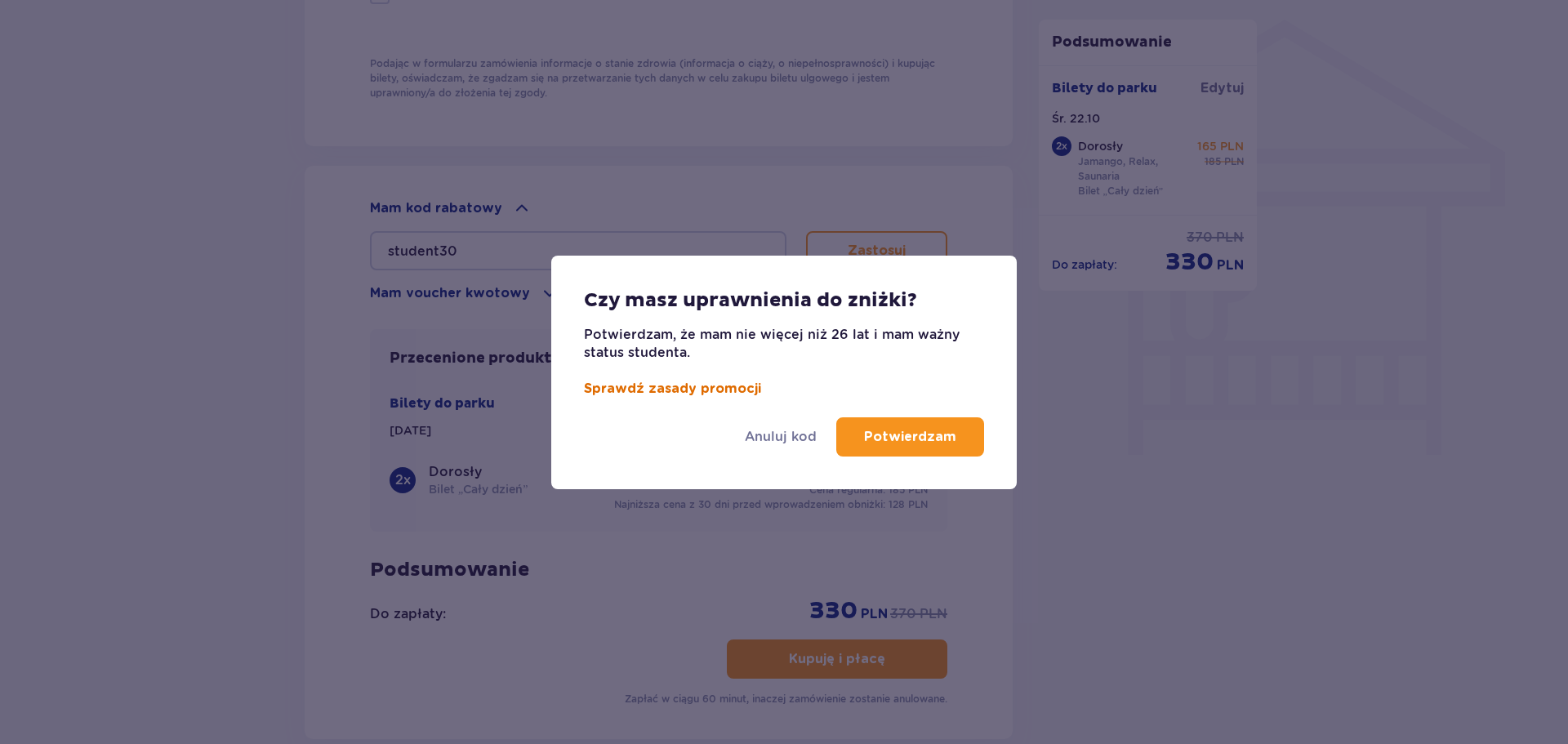
click at [699, 386] on link "Sprawdź zasady promocji" at bounding box center [672, 388] width 178 height 13
click at [913, 433] on p "Potwierdzam" at bounding box center [910, 437] width 93 height 18
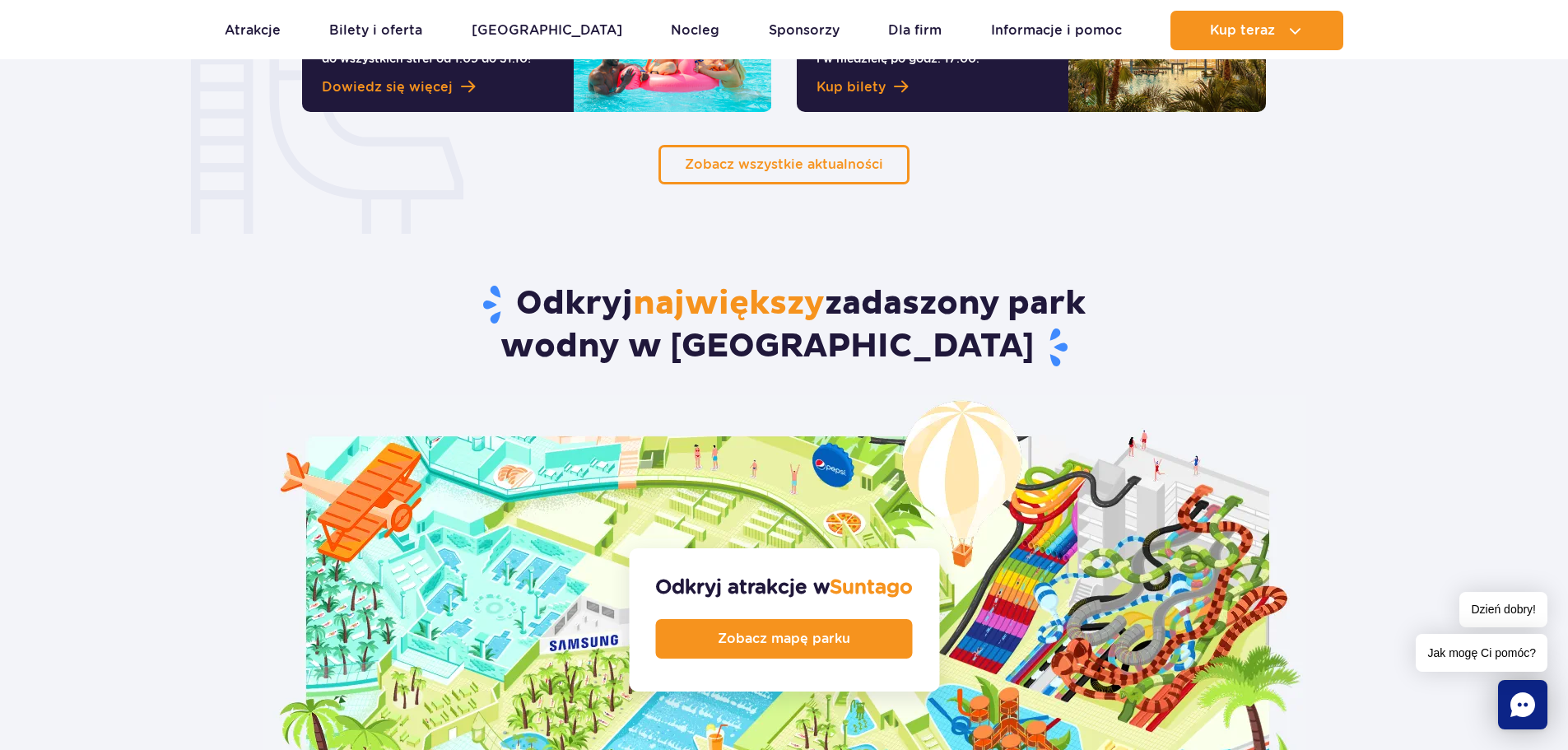
scroll to position [1481, 0]
